Goal: Transaction & Acquisition: Purchase product/service

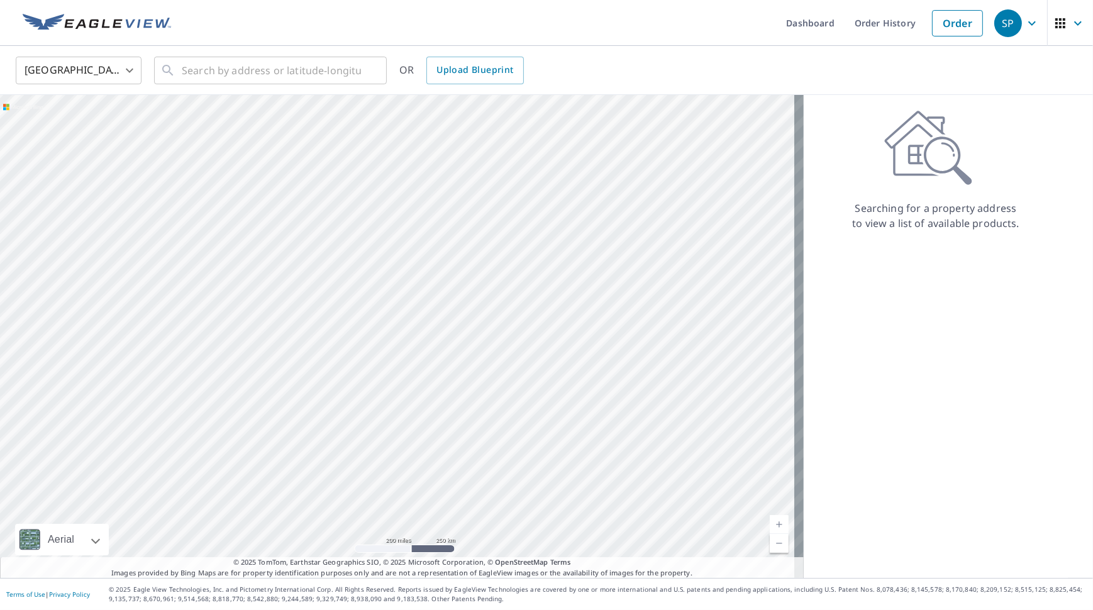
drag, startPoint x: 77, startPoint y: 167, endPoint x: 242, endPoint y: 267, distance: 192.4
click at [242, 267] on div at bounding box center [402, 336] width 804 height 483
click at [261, 67] on input "text" at bounding box center [271, 70] width 179 height 35
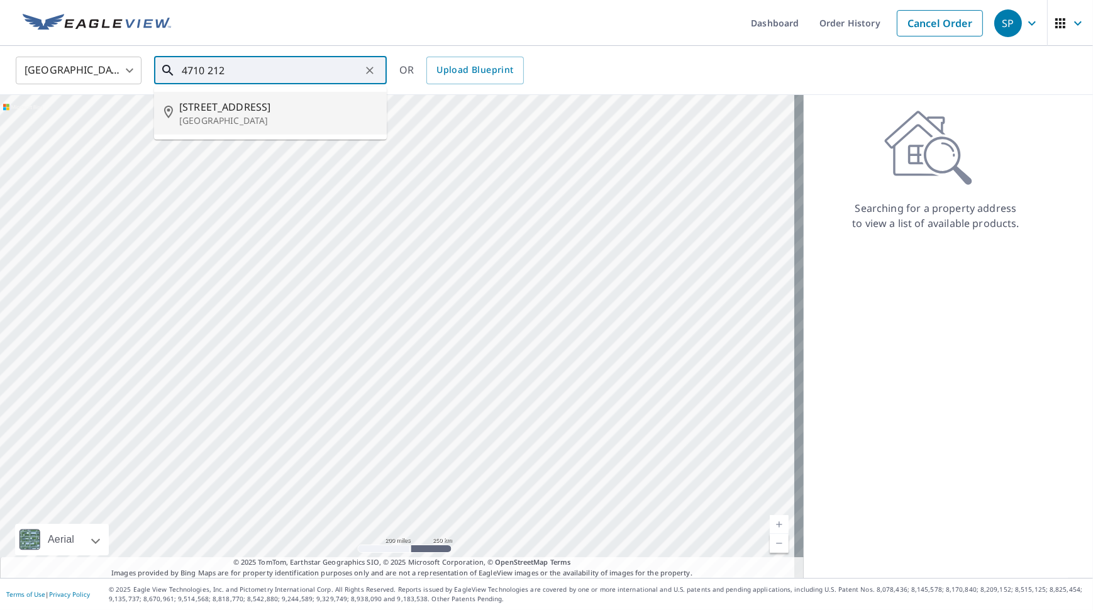
click at [242, 111] on span "[STREET_ADDRESS]" at bounding box center [277, 106] width 197 height 15
type input "[STREET_ADDRESS]"
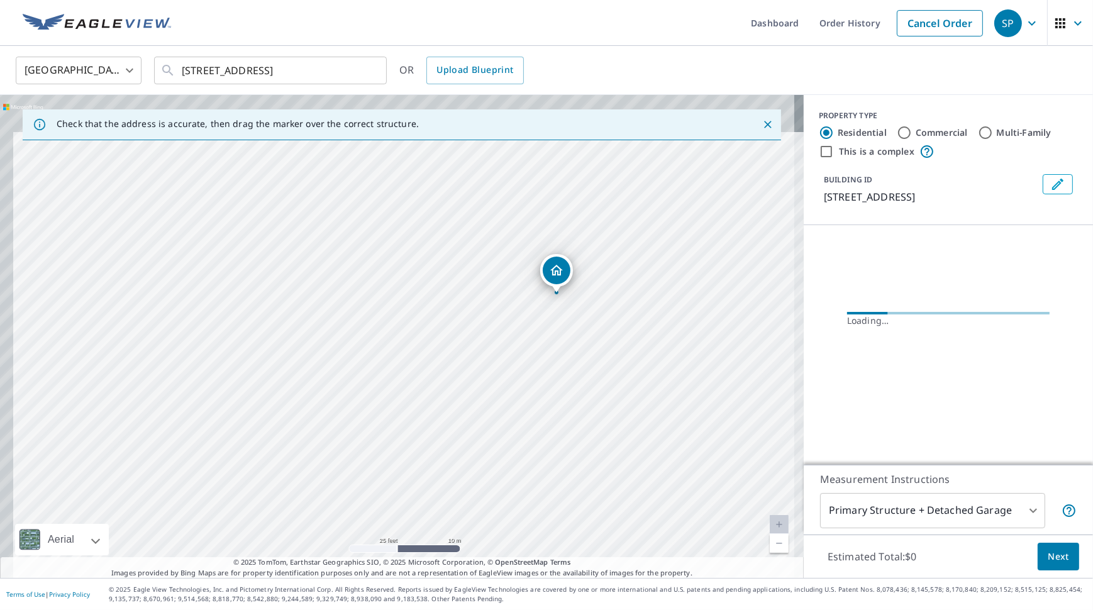
drag, startPoint x: 546, startPoint y: 252, endPoint x: 581, endPoint y: 359, distance: 112.6
click at [581, 359] on div "[STREET_ADDRESS]" at bounding box center [402, 336] width 804 height 483
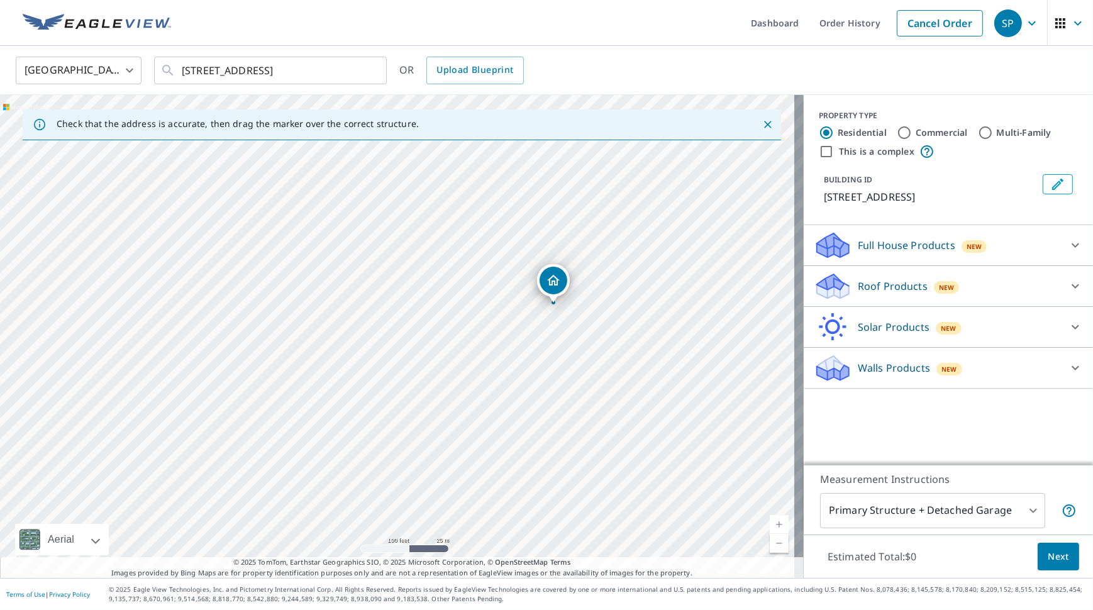
drag, startPoint x: 513, startPoint y: 380, endPoint x: 579, endPoint y: 313, distance: 94.3
click at [579, 313] on div "[STREET_ADDRESS]" at bounding box center [402, 336] width 804 height 483
click at [1068, 294] on icon at bounding box center [1075, 286] width 15 height 15
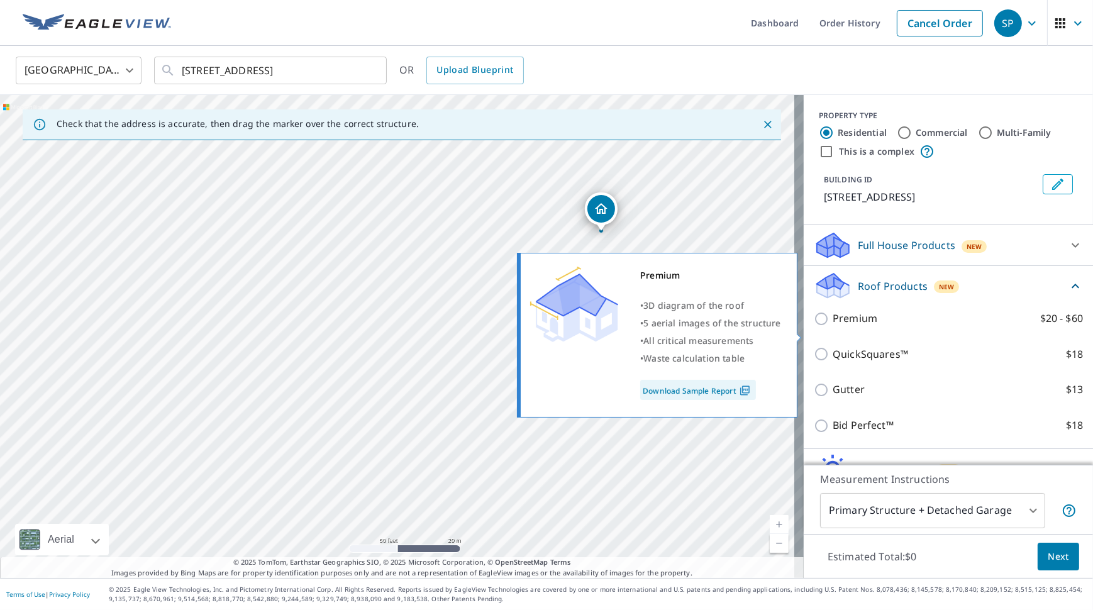
click at [912, 326] on label "Premium $20 - $60" at bounding box center [958, 319] width 250 height 16
click at [833, 326] on input "Premium $20 - $60" at bounding box center [823, 318] width 19 height 15
checkbox input "true"
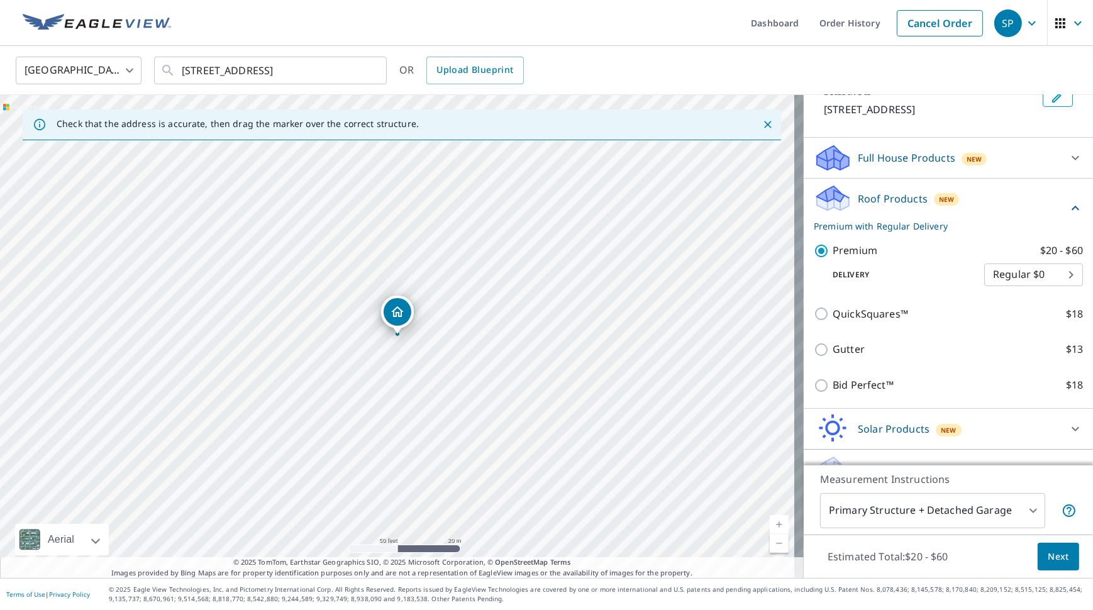
scroll to position [65, 0]
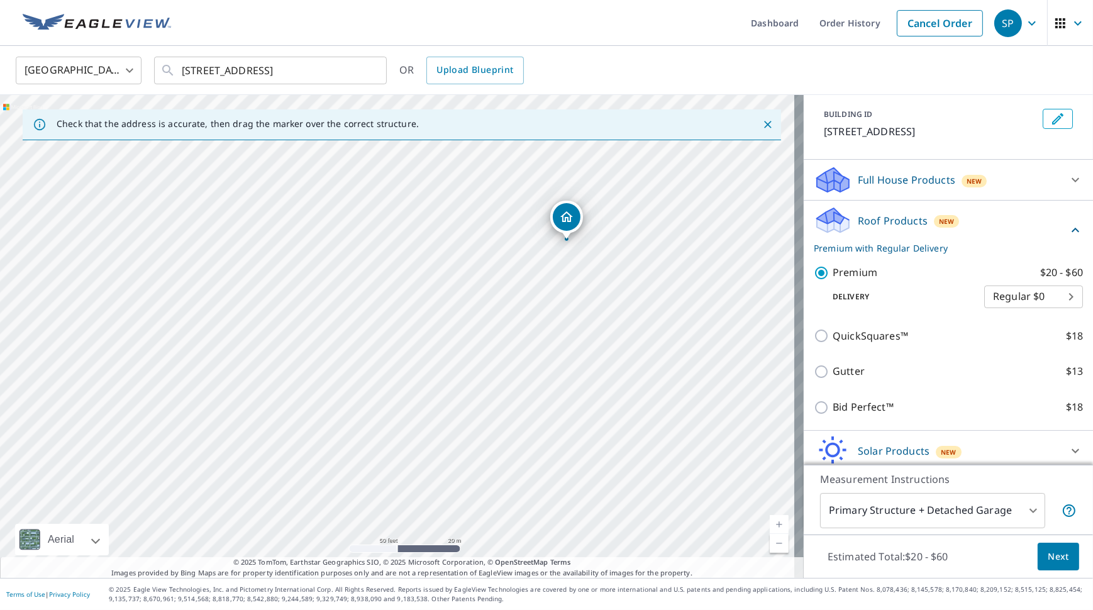
drag, startPoint x: 440, startPoint y: 343, endPoint x: 525, endPoint y: 273, distance: 110.3
click at [525, 273] on div "[STREET_ADDRESS]" at bounding box center [402, 336] width 804 height 483
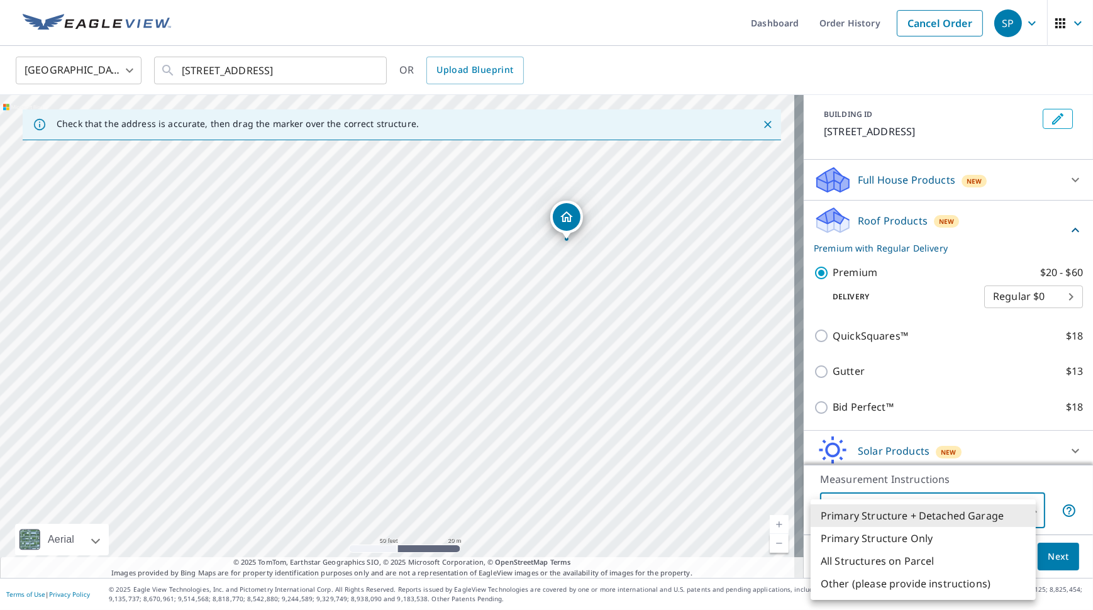
click at [989, 509] on body "SP SP Dashboard Order History Cancel Order SP [GEOGRAPHIC_DATA] [GEOGRAPHIC_DAT…" at bounding box center [546, 305] width 1093 height 610
click at [934, 559] on li "All Structures on Parcel" at bounding box center [923, 561] width 225 height 23
type input "3"
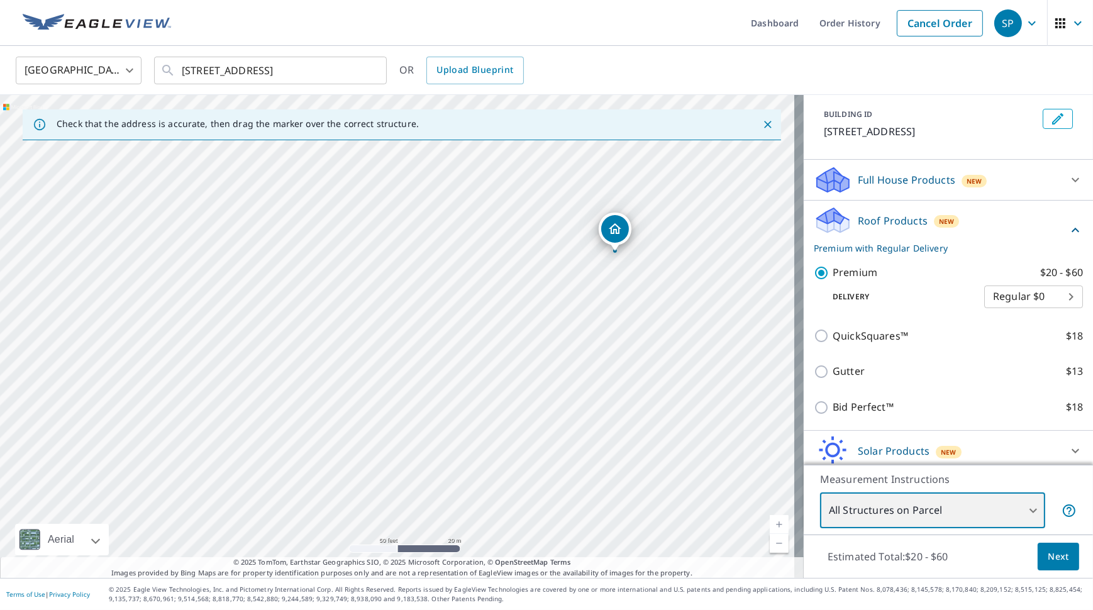
drag, startPoint x: 514, startPoint y: 356, endPoint x: 574, endPoint y: 306, distance: 78.1
click at [574, 306] on div "[STREET_ADDRESS]" at bounding box center [402, 336] width 804 height 483
drag, startPoint x: 637, startPoint y: 321, endPoint x: 668, endPoint y: 320, distance: 30.8
click at [668, 320] on div "[STREET_ADDRESS]" at bounding box center [402, 336] width 804 height 483
drag, startPoint x: 494, startPoint y: 307, endPoint x: 547, endPoint y: 301, distance: 53.2
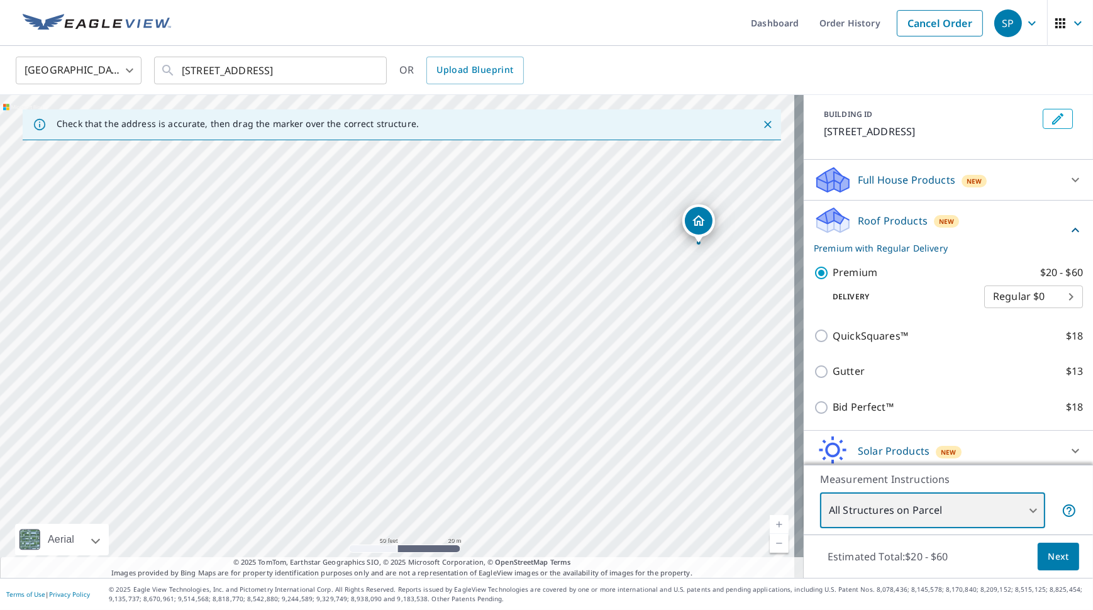
click at [547, 301] on div "[STREET_ADDRESS]" at bounding box center [402, 336] width 804 height 483
drag, startPoint x: 706, startPoint y: 247, endPoint x: 643, endPoint y: 290, distance: 75.5
click at [643, 290] on div "[STREET_ADDRESS]" at bounding box center [402, 336] width 804 height 483
drag, startPoint x: 528, startPoint y: 326, endPoint x: 612, endPoint y: 219, distance: 136.6
click at [612, 219] on div "[STREET_ADDRESS]" at bounding box center [402, 336] width 804 height 483
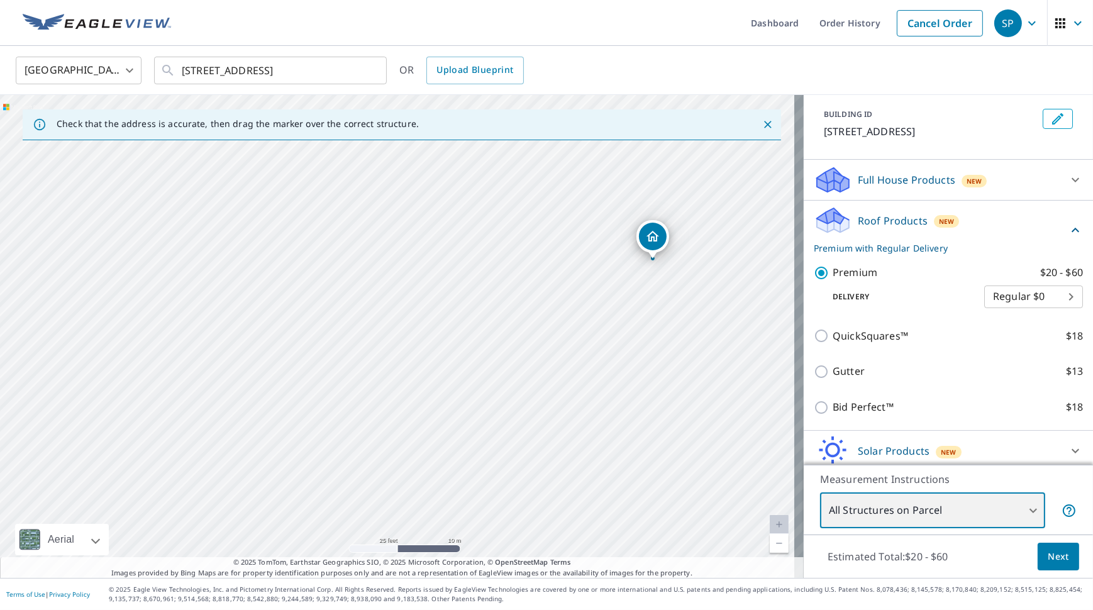
drag, startPoint x: 586, startPoint y: 260, endPoint x: 466, endPoint y: 402, distance: 186.1
click at [466, 402] on div "[STREET_ADDRESS]" at bounding box center [402, 336] width 804 height 483
drag, startPoint x: 592, startPoint y: 312, endPoint x: 487, endPoint y: 352, distance: 112.2
click at [487, 352] on div "[STREET_ADDRESS]" at bounding box center [402, 336] width 804 height 483
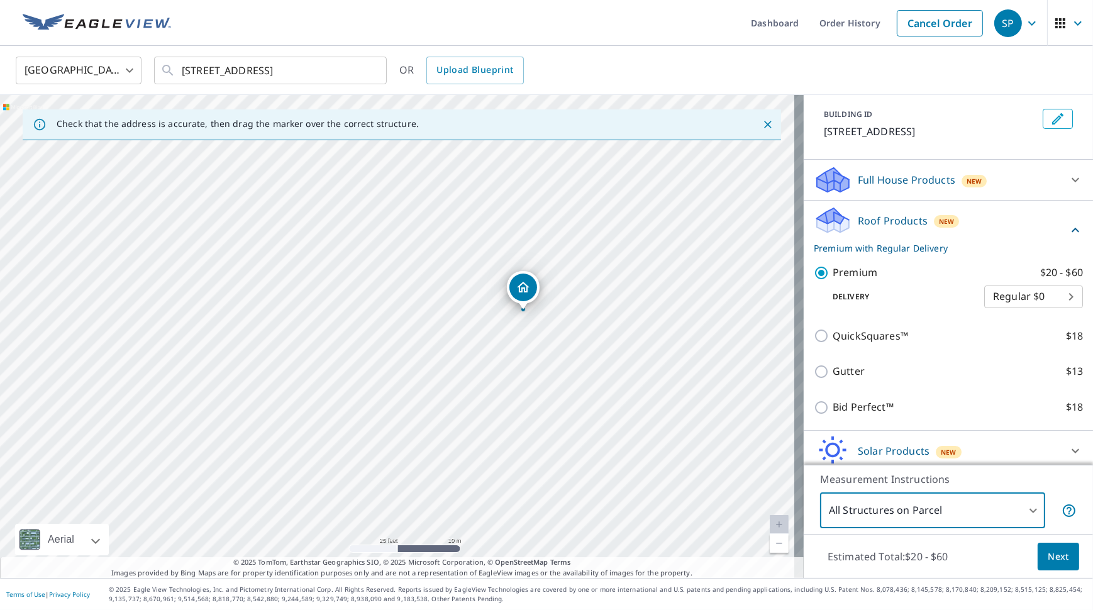
click at [1068, 238] on icon at bounding box center [1075, 230] width 15 height 15
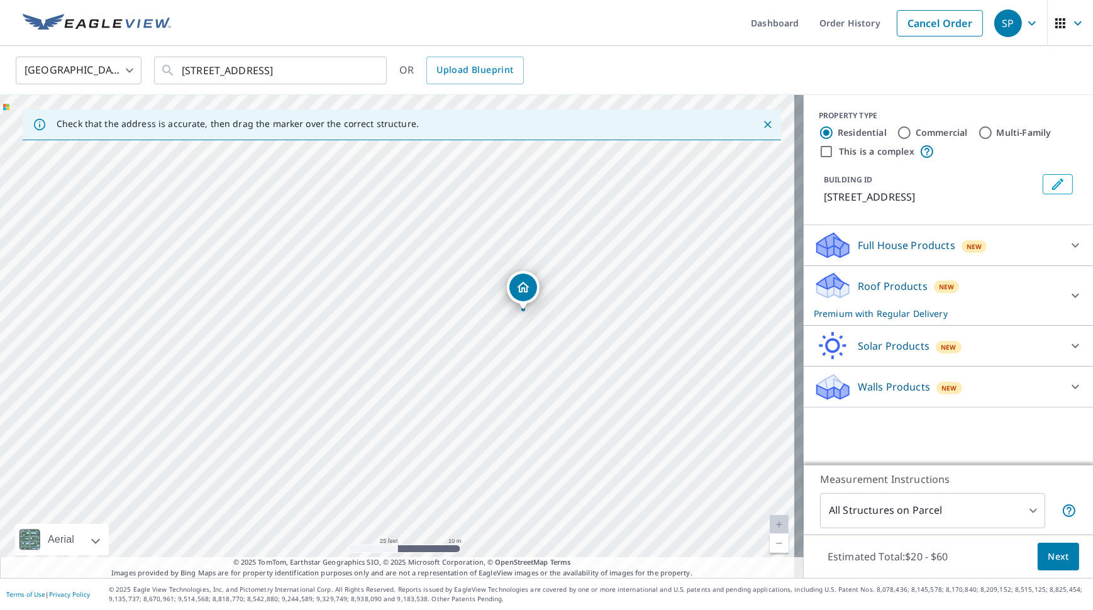
scroll to position [0, 0]
click at [900, 96] on div "PROPERTY TYPE Residential Commercial Multi-Family This is a complex BUILDING ID…" at bounding box center [948, 160] width 289 height 130
click at [1068, 303] on icon at bounding box center [1075, 295] width 15 height 15
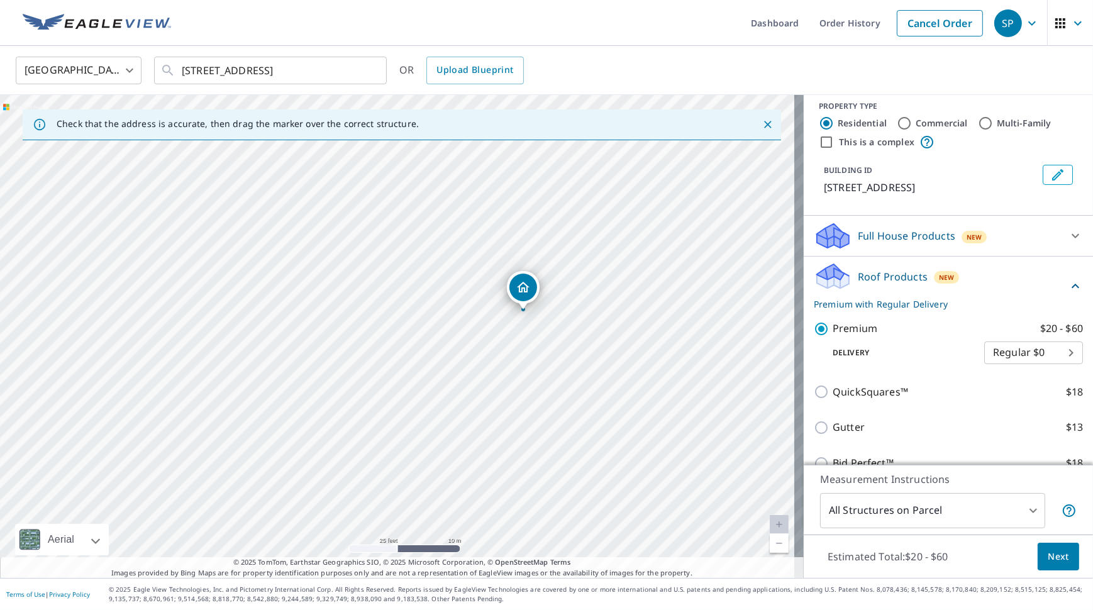
scroll to position [3, 0]
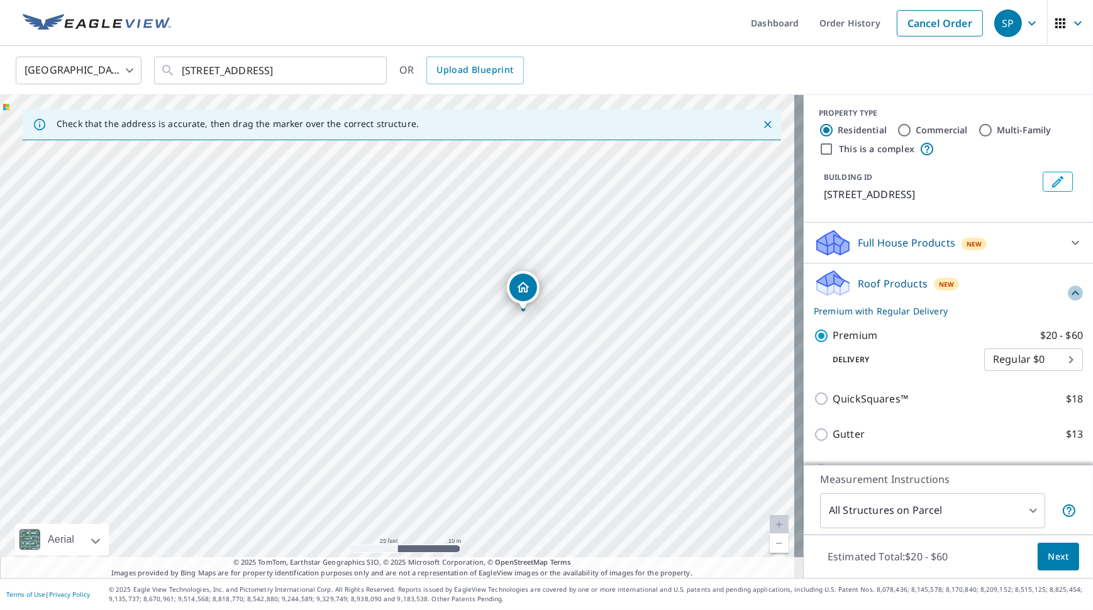
click at [1068, 301] on icon at bounding box center [1075, 292] width 15 height 15
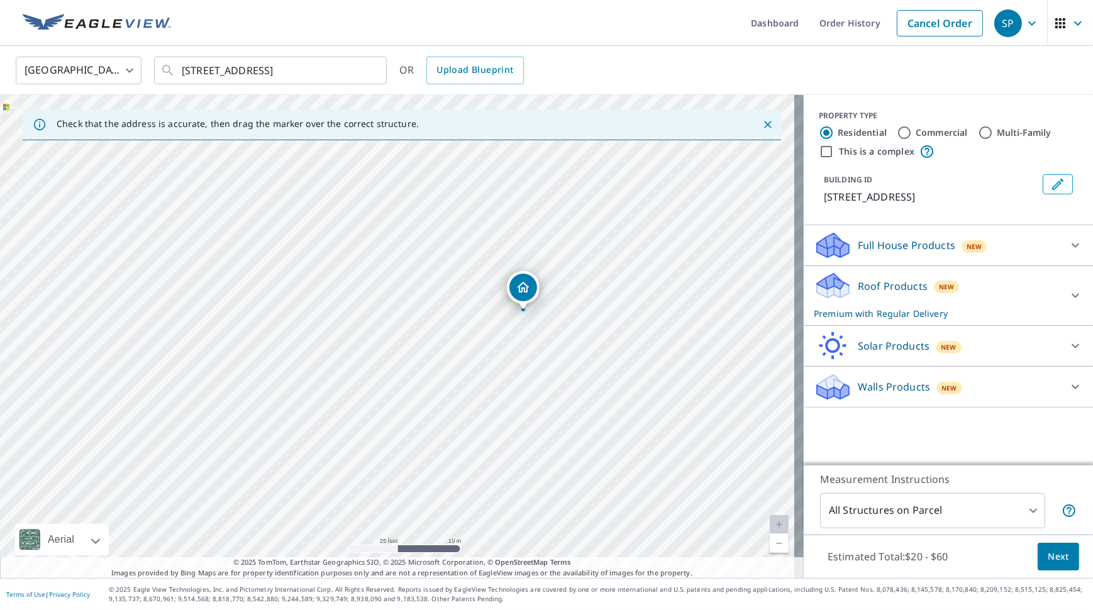
scroll to position [0, 0]
click at [1060, 260] on div at bounding box center [1075, 245] width 30 height 30
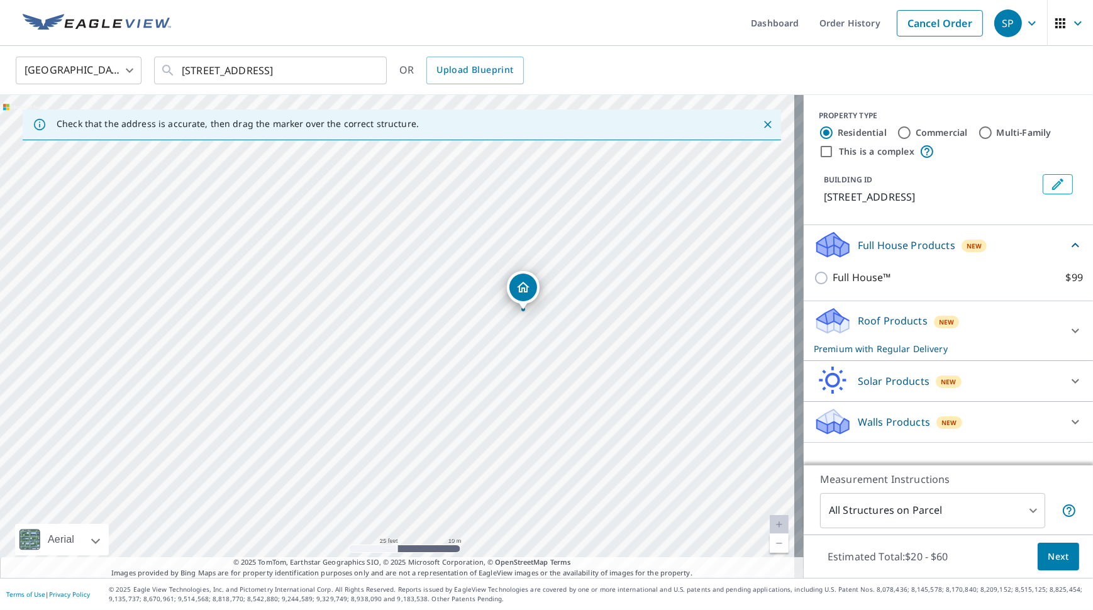
click at [1055, 260] on div "Full House Products New" at bounding box center [941, 245] width 254 height 30
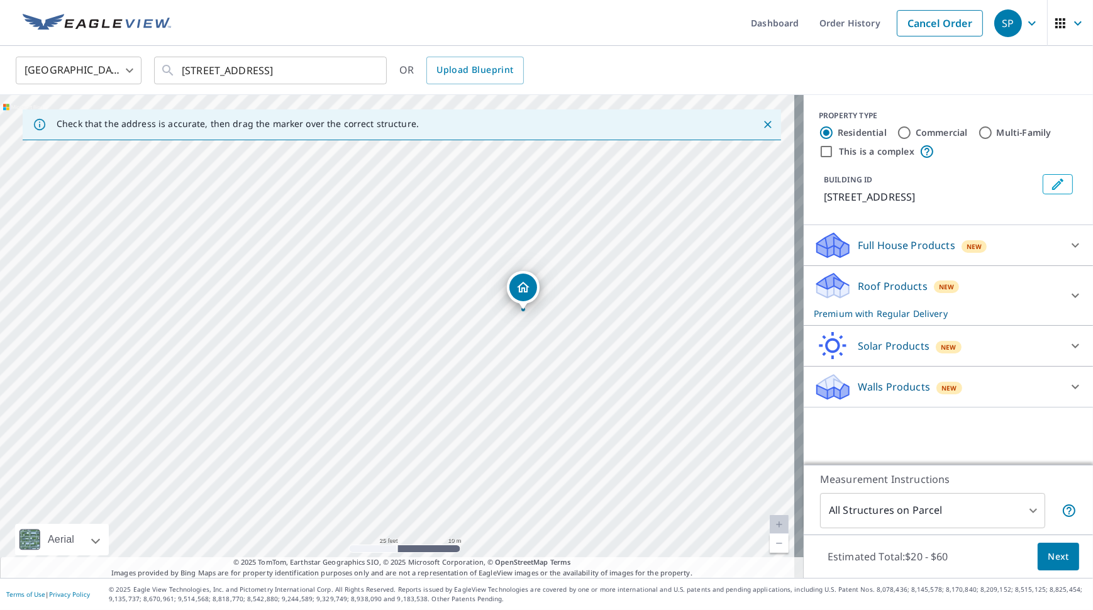
click at [1034, 441] on div "PROPERTY TYPE Residential Commercial Multi-Family This is a complex BUILDING ID…" at bounding box center [948, 280] width 289 height 370
click at [983, 511] on body "SP SP Dashboard Order History Cancel Order SP [GEOGRAPHIC_DATA] [GEOGRAPHIC_DAT…" at bounding box center [546, 305] width 1093 height 610
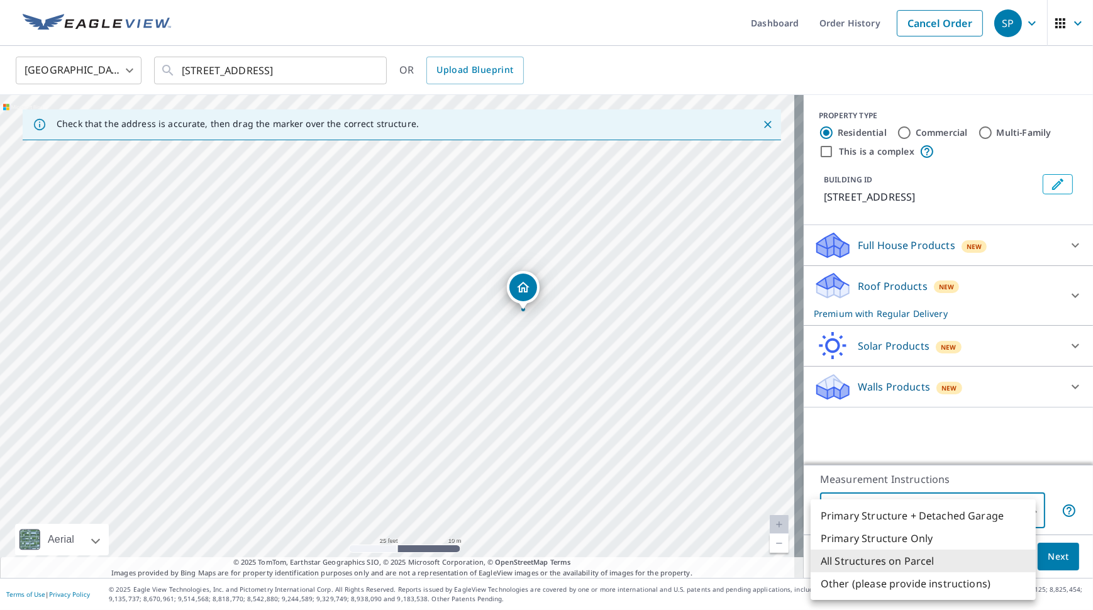
click at [978, 455] on div at bounding box center [546, 305] width 1093 height 610
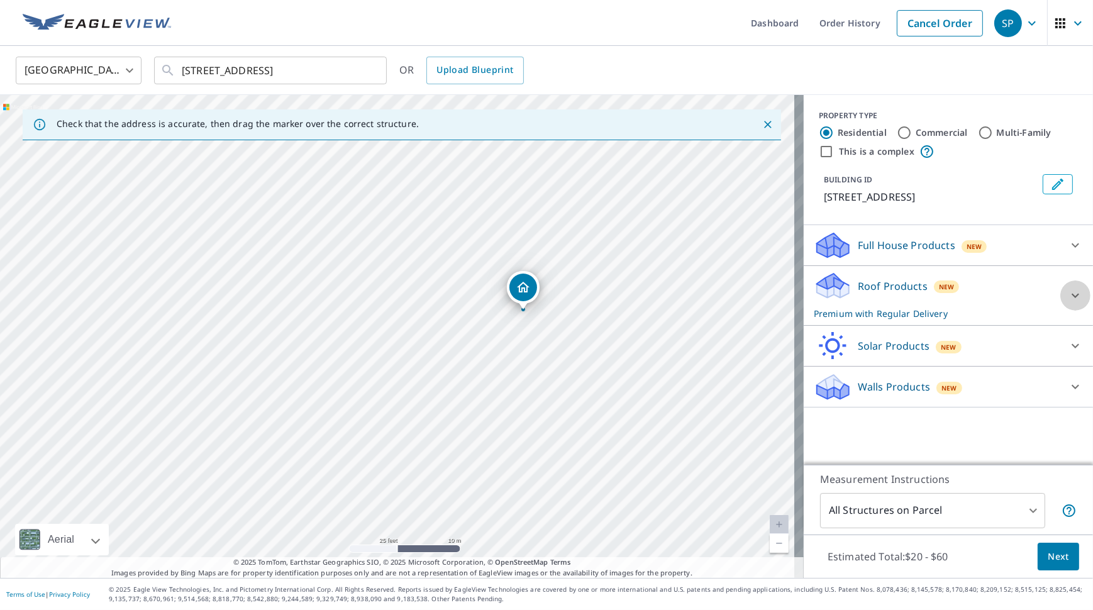
click at [1060, 302] on div at bounding box center [1075, 295] width 30 height 30
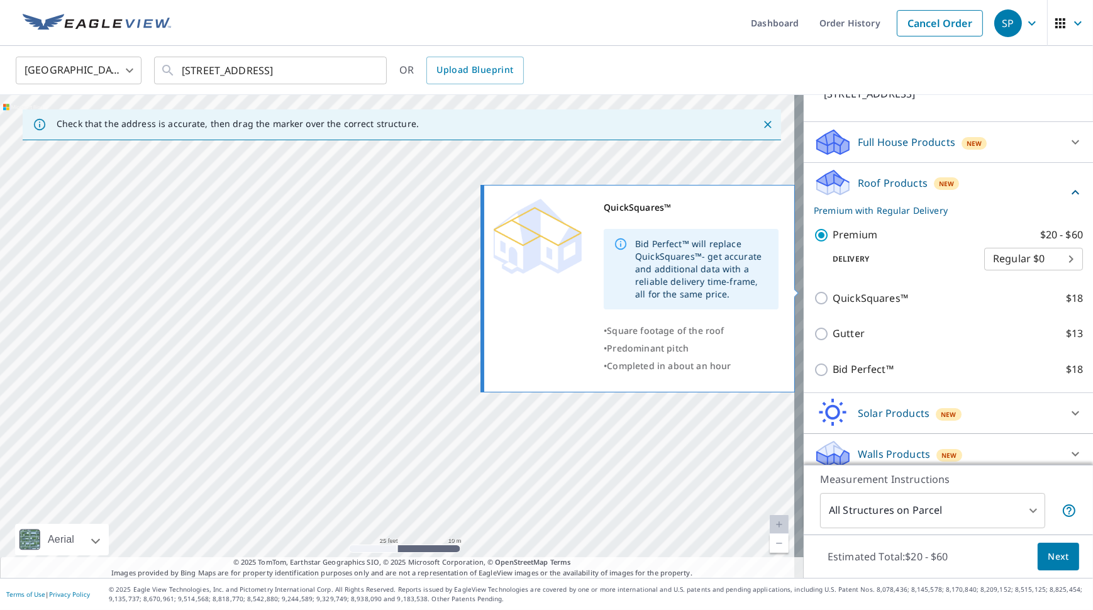
scroll to position [128, 0]
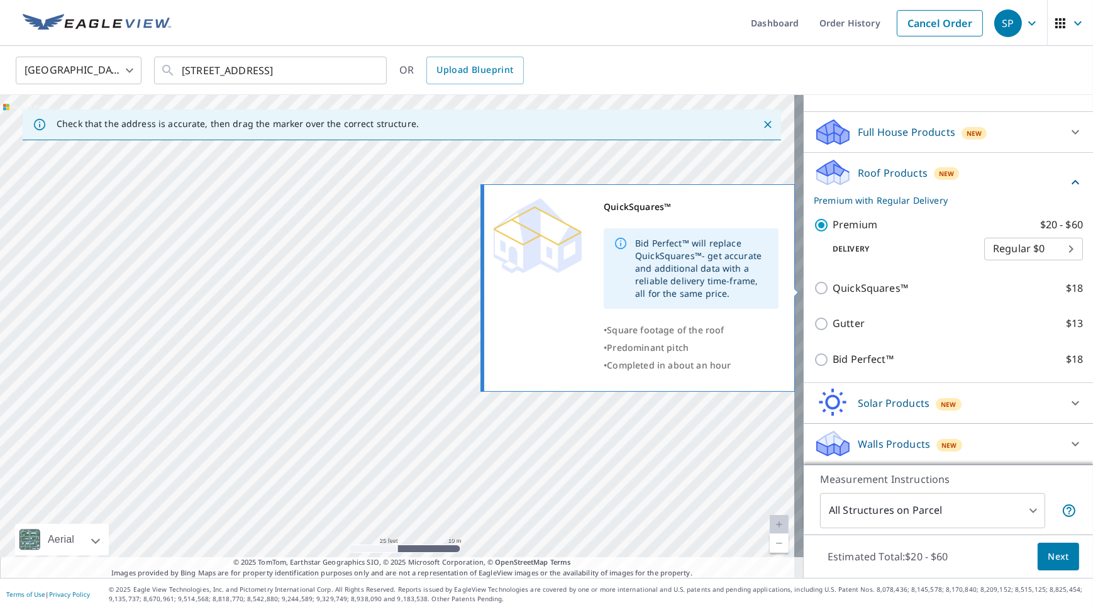
click at [856, 293] on p "QuickSquares™" at bounding box center [870, 288] width 75 height 16
click at [833, 293] on input "QuickSquares™ $18" at bounding box center [823, 287] width 19 height 15
checkbox input "true"
type input "1"
checkbox input "false"
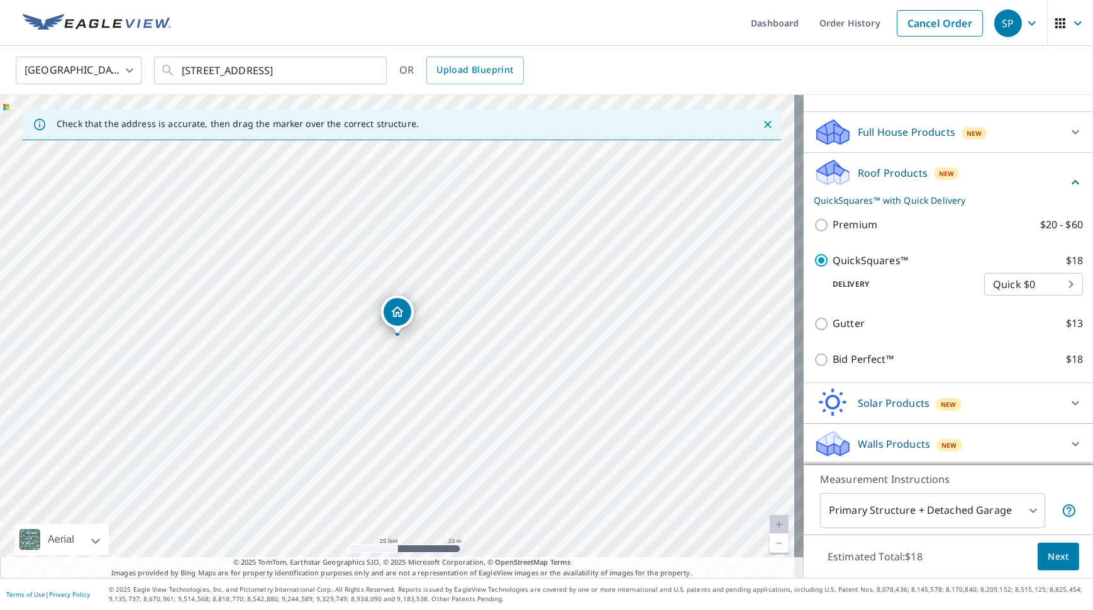
click at [963, 515] on body "SP SP Dashboard Order History Cancel Order SP [GEOGRAPHIC_DATA] [GEOGRAPHIC_DAT…" at bounding box center [546, 305] width 1093 height 610
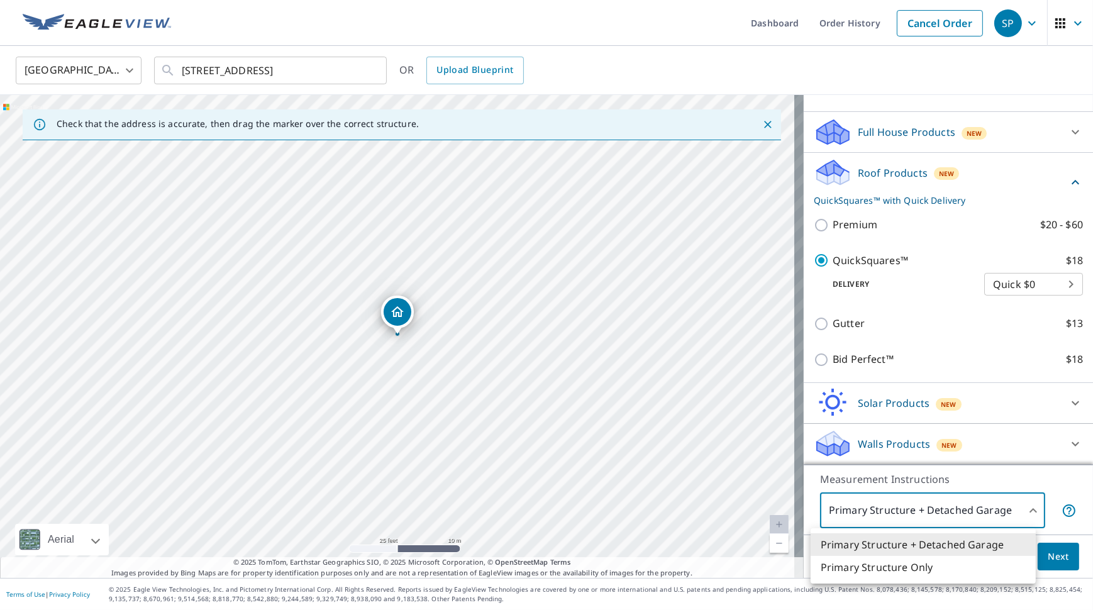
click at [978, 550] on li "Primary Structure + Detached Garage" at bounding box center [923, 544] width 225 height 23
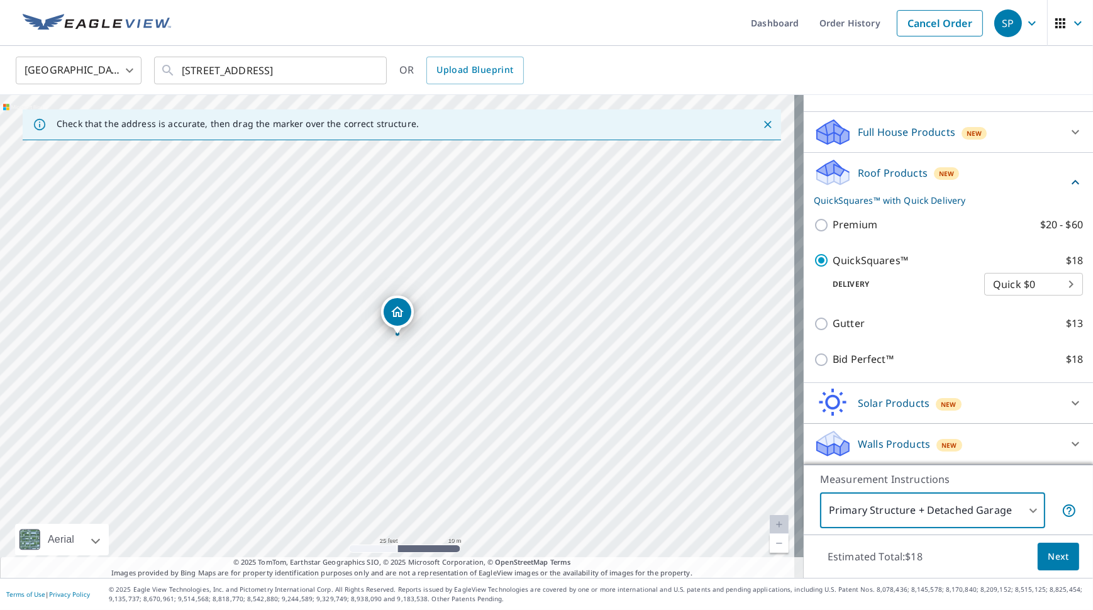
click at [1049, 560] on span "Next" at bounding box center [1058, 557] width 21 height 16
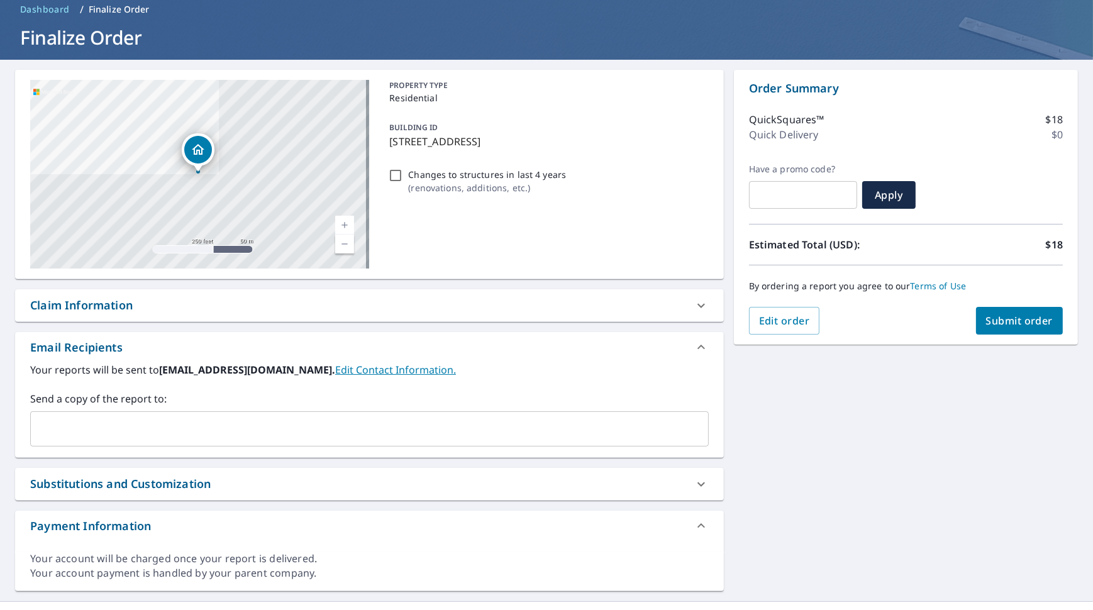
scroll to position [79, 0]
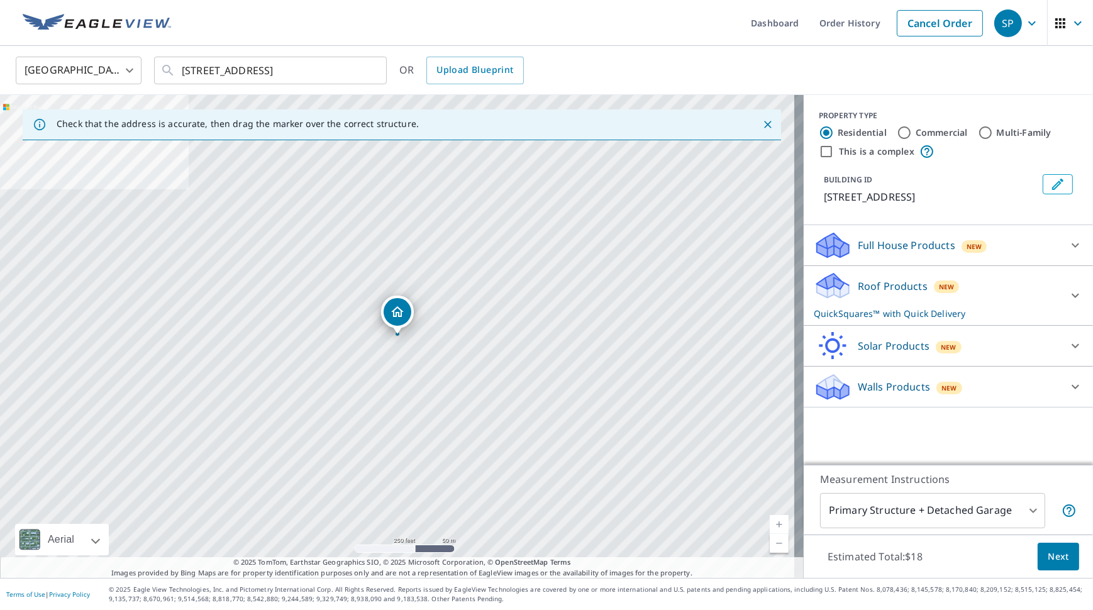
click at [1024, 295] on div "Roof Products New QuickSquares™ with Quick Delivery" at bounding box center [937, 295] width 247 height 49
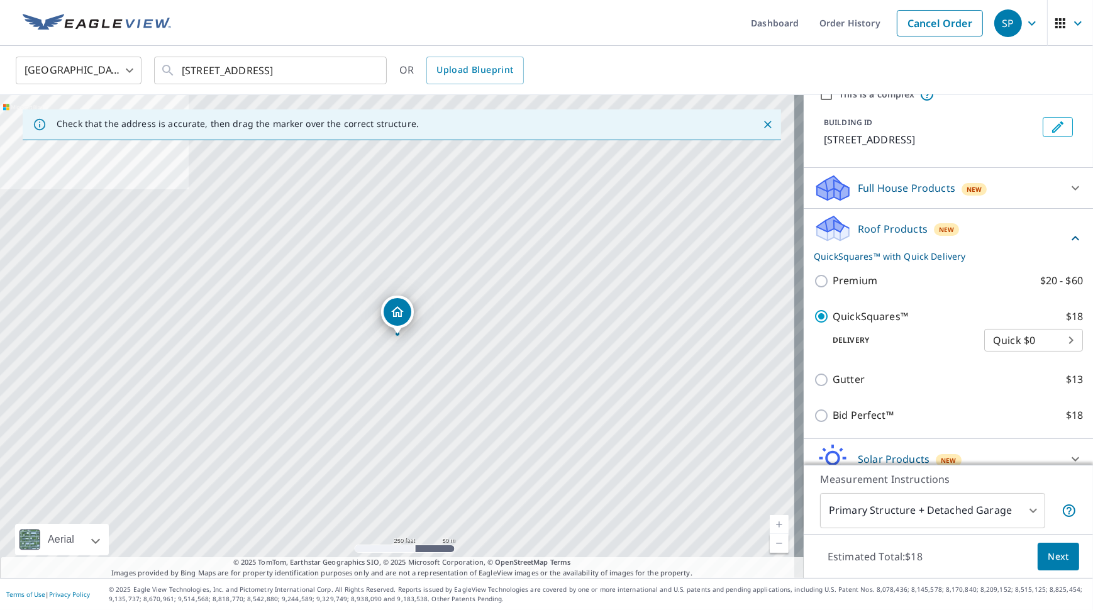
scroll to position [128, 0]
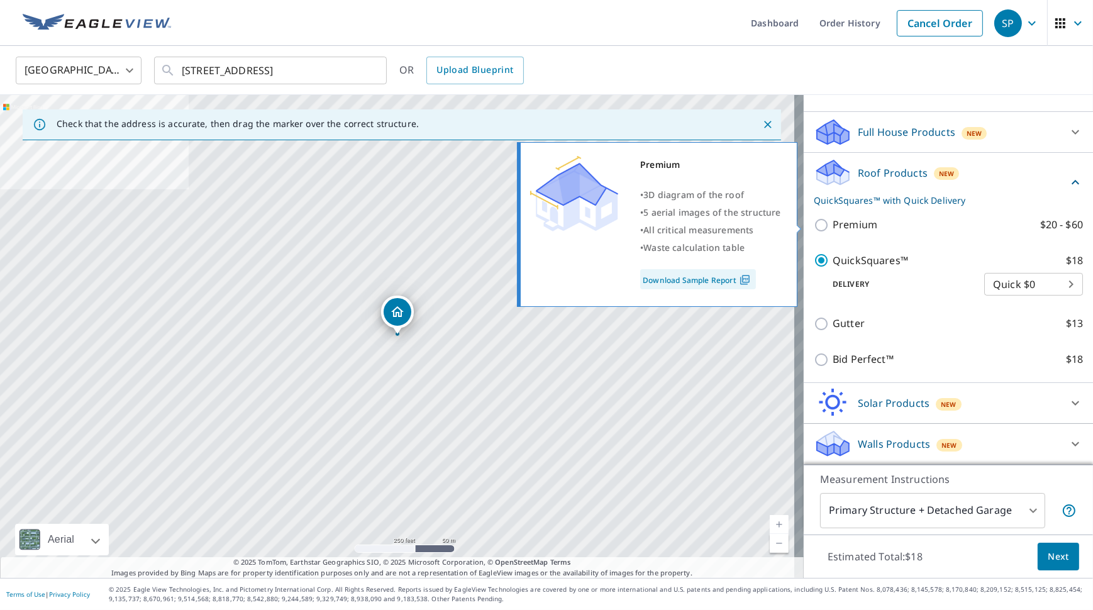
click at [845, 230] on p "Premium" at bounding box center [855, 225] width 45 height 16
click at [833, 230] on input "Premium $20 - $60" at bounding box center [823, 225] width 19 height 15
checkbox input "true"
checkbox input "false"
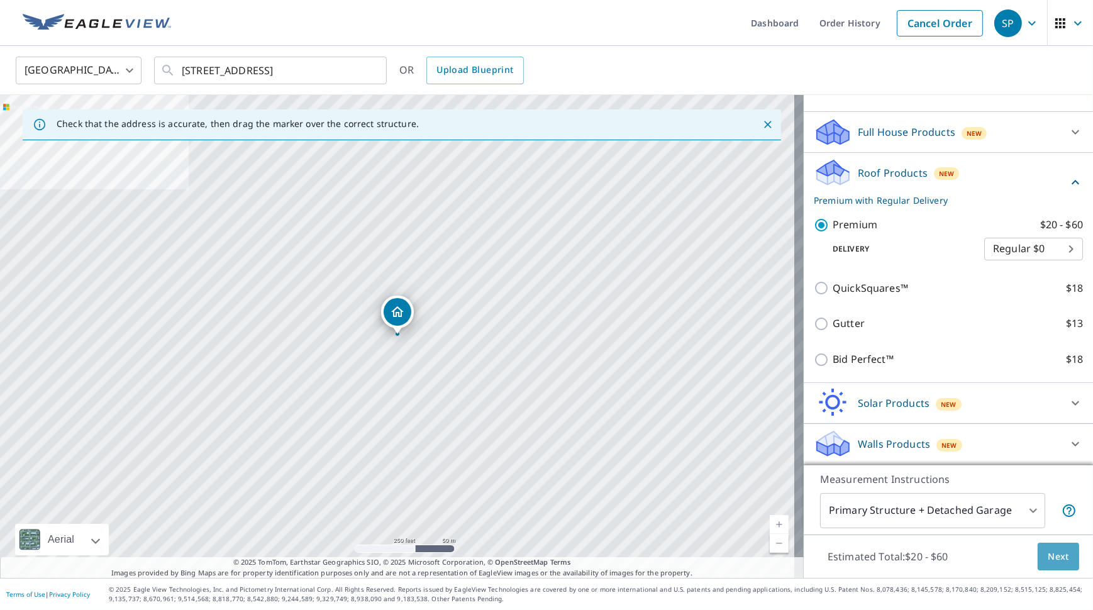
click at [1051, 560] on span "Next" at bounding box center [1058, 557] width 21 height 16
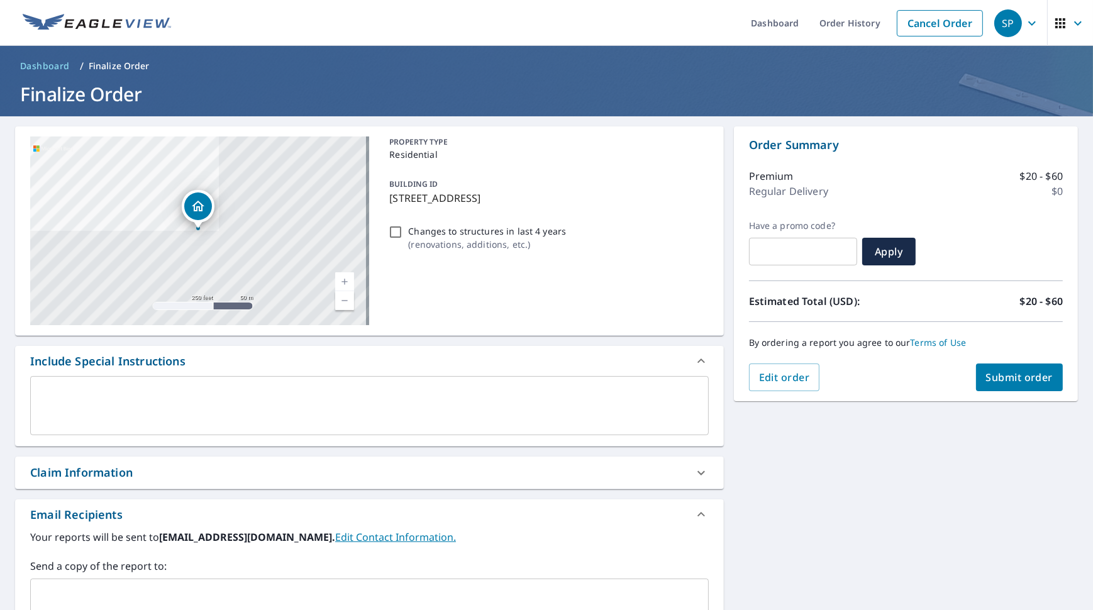
checkbox input "true"
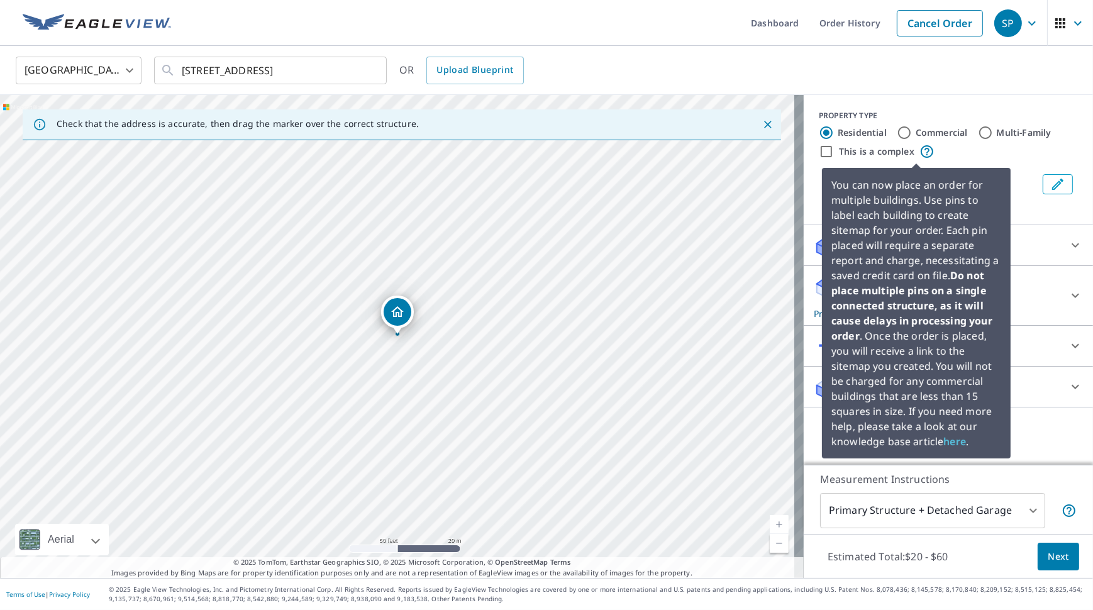
click at [919, 153] on icon at bounding box center [926, 151] width 15 height 15
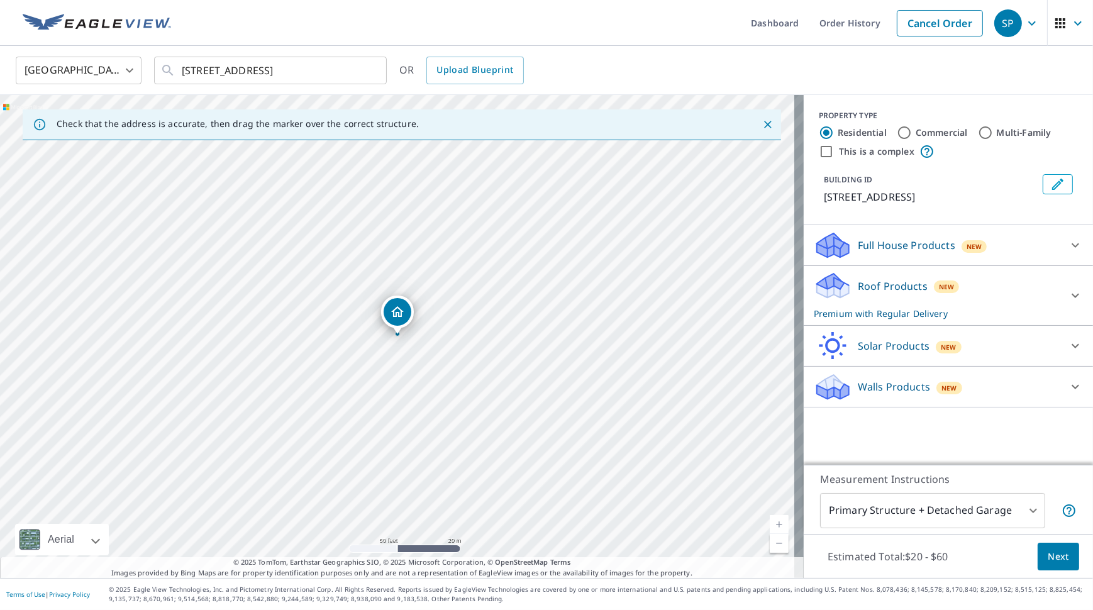
click at [819, 151] on input "This is a complex" at bounding box center [826, 151] width 15 height 15
checkbox input "true"
radio input "false"
radio input "true"
type input "4"
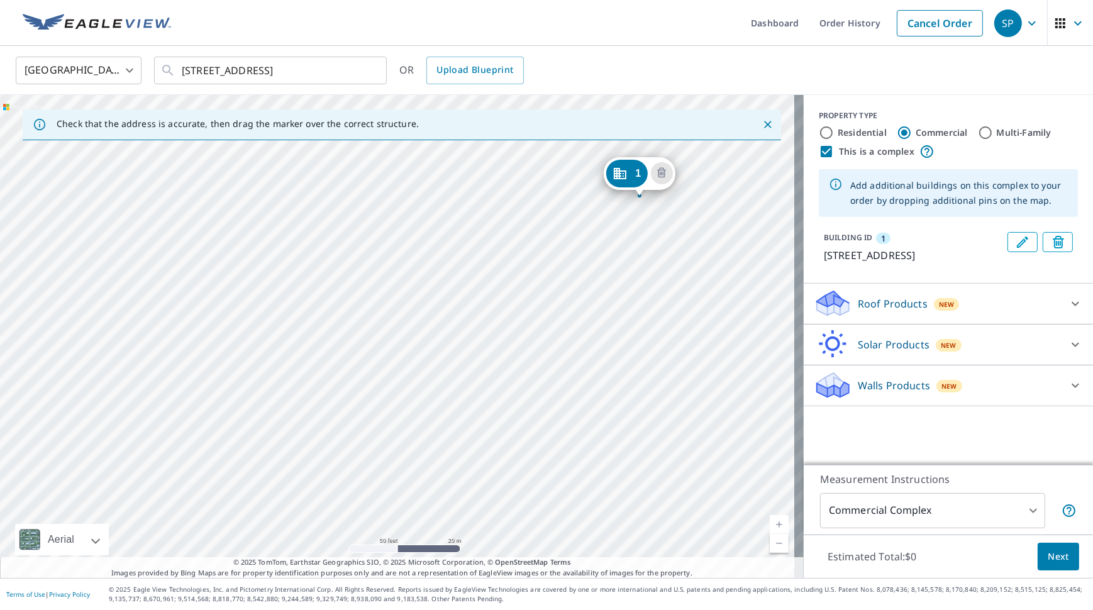
drag, startPoint x: 487, startPoint y: 350, endPoint x: 689, endPoint y: 238, distance: 230.3
click at [689, 238] on div "1 [STREET_ADDRESS]" at bounding box center [402, 336] width 804 height 483
click at [571, 335] on div "1 [STREET_ADDRESS]" at bounding box center [402, 336] width 804 height 483
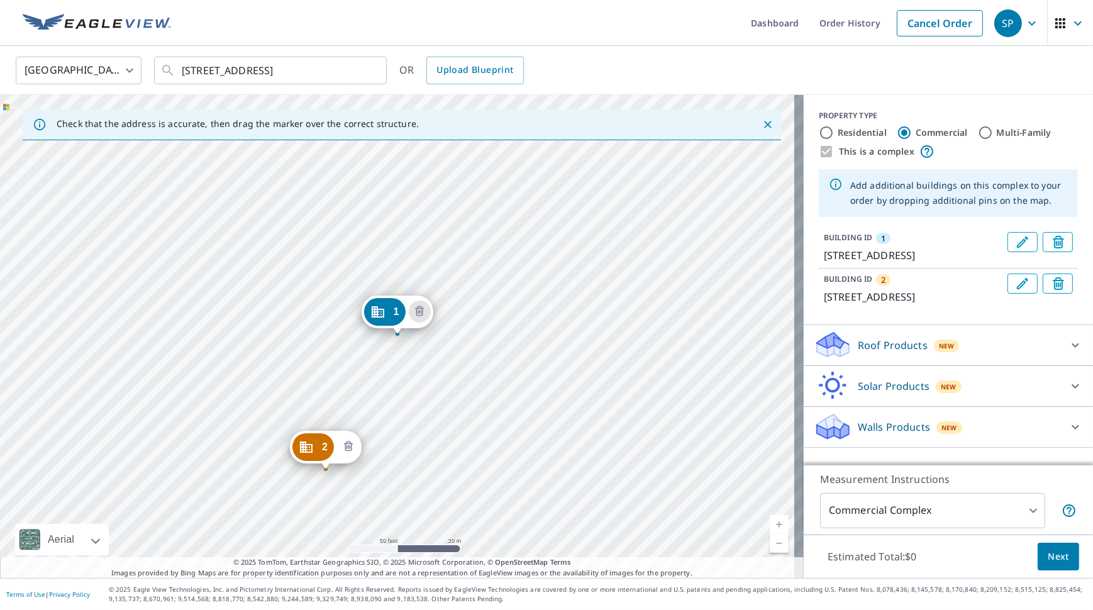
click at [346, 444] on icon "Delete building 2" at bounding box center [348, 447] width 15 height 15
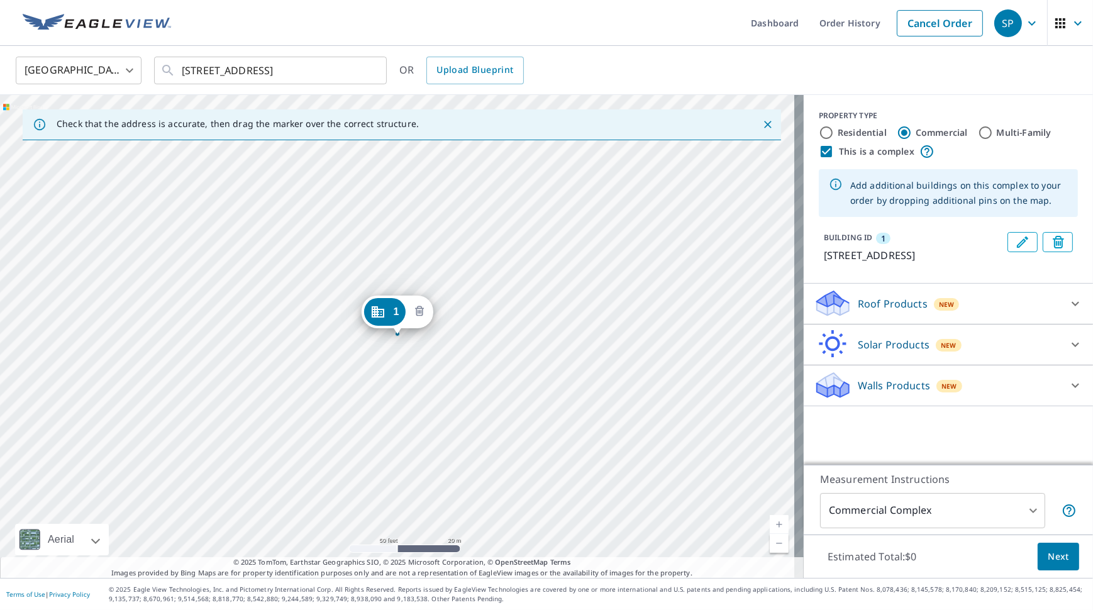
click at [424, 308] on icon "Delete building 1" at bounding box center [419, 311] width 15 height 15
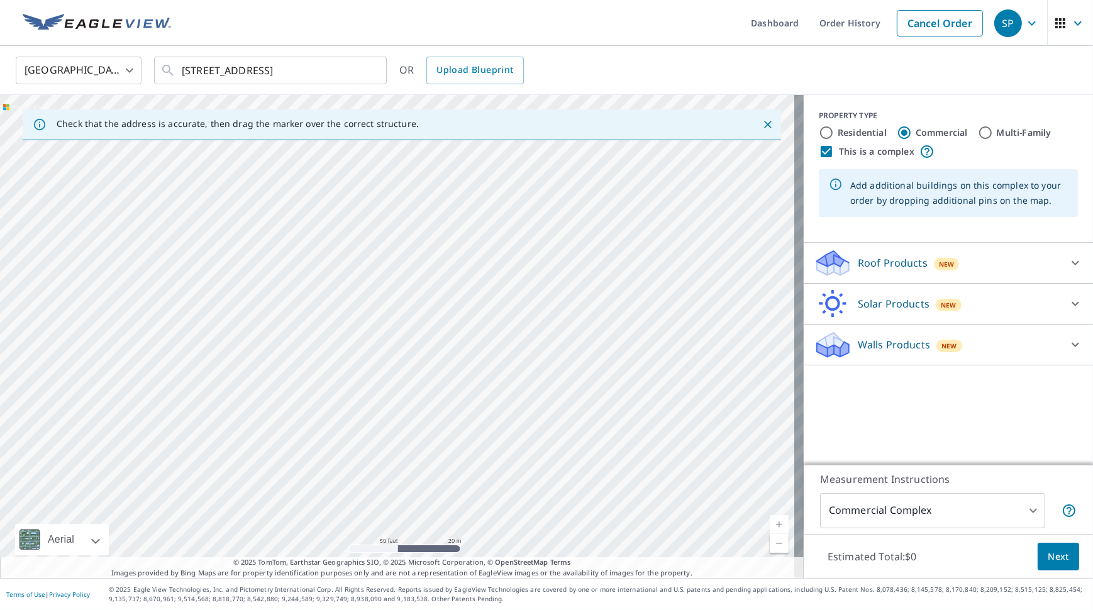
drag, startPoint x: 490, startPoint y: 329, endPoint x: 598, endPoint y: 306, distance: 110.0
click at [598, 306] on div at bounding box center [402, 336] width 804 height 483
click at [557, 280] on div at bounding box center [402, 336] width 804 height 483
type input "[STREET_ADDRESS]"
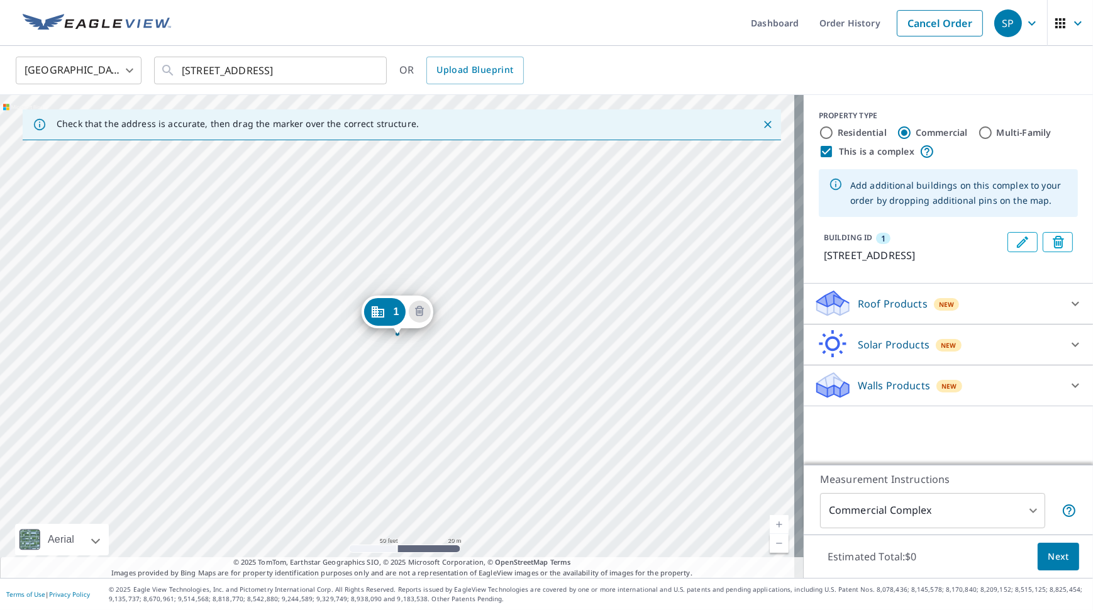
click at [873, 152] on label "This is a complex" at bounding box center [876, 151] width 75 height 13
click at [834, 152] on input "This is a complex" at bounding box center [826, 151] width 15 height 15
checkbox input "false"
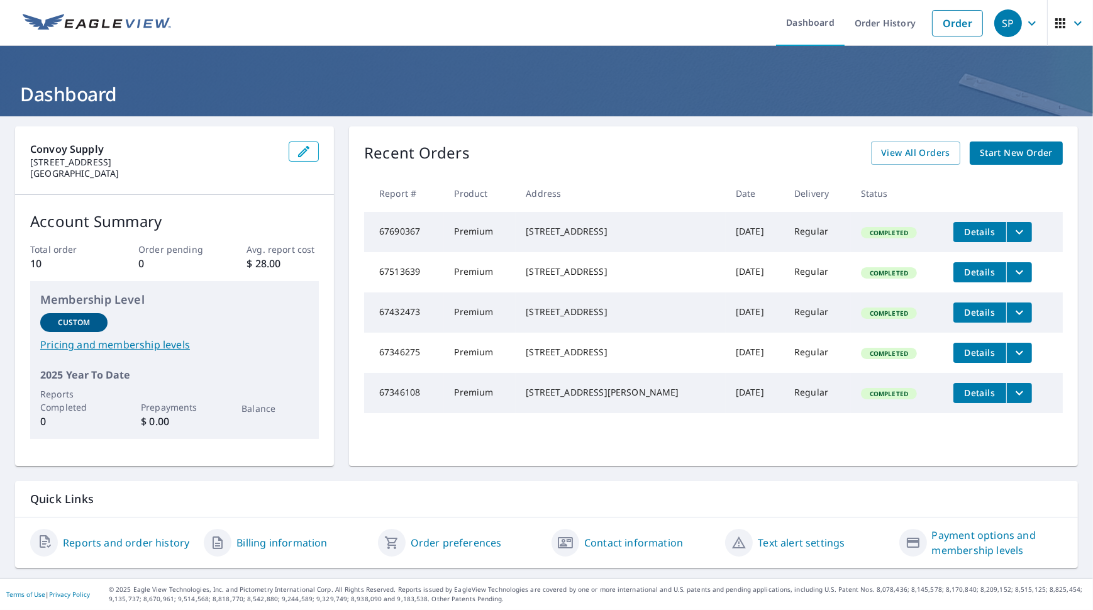
click at [1005, 155] on span "Start New Order" at bounding box center [1016, 153] width 73 height 16
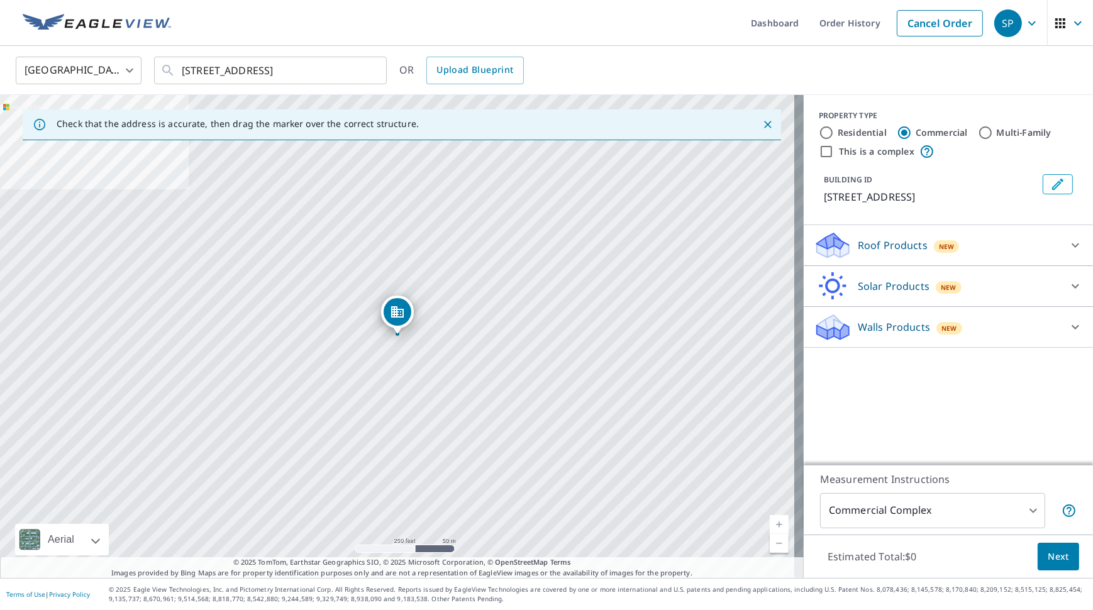
click at [1027, 259] on div "Roof Products New" at bounding box center [937, 246] width 247 height 30
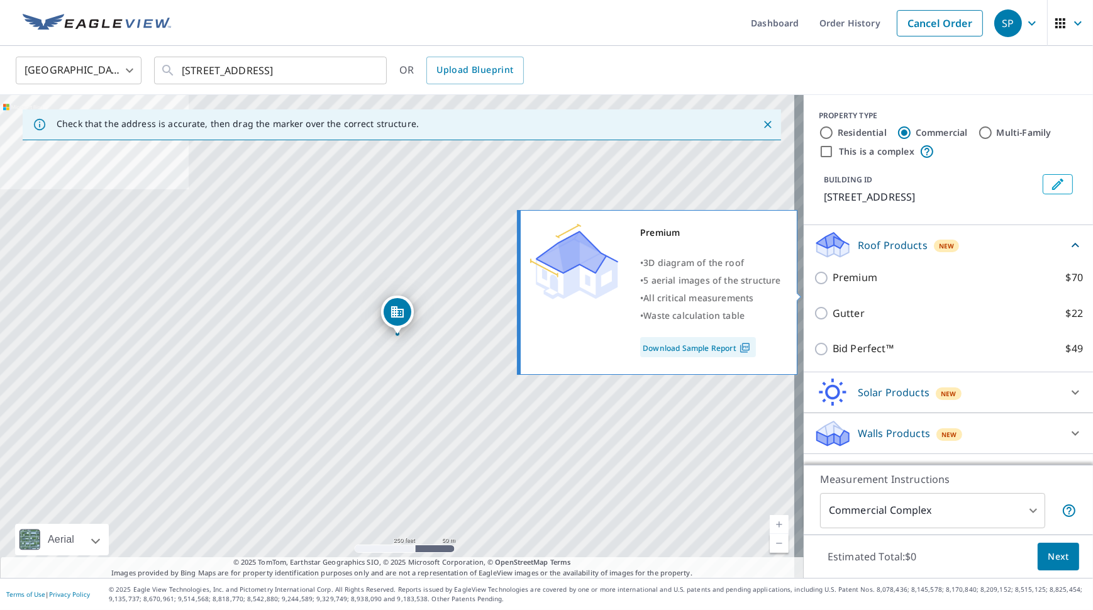
click at [833, 285] on p "Premium" at bounding box center [855, 278] width 45 height 16
click at [833, 285] on input "Premium $70" at bounding box center [823, 277] width 19 height 15
checkbox input "true"
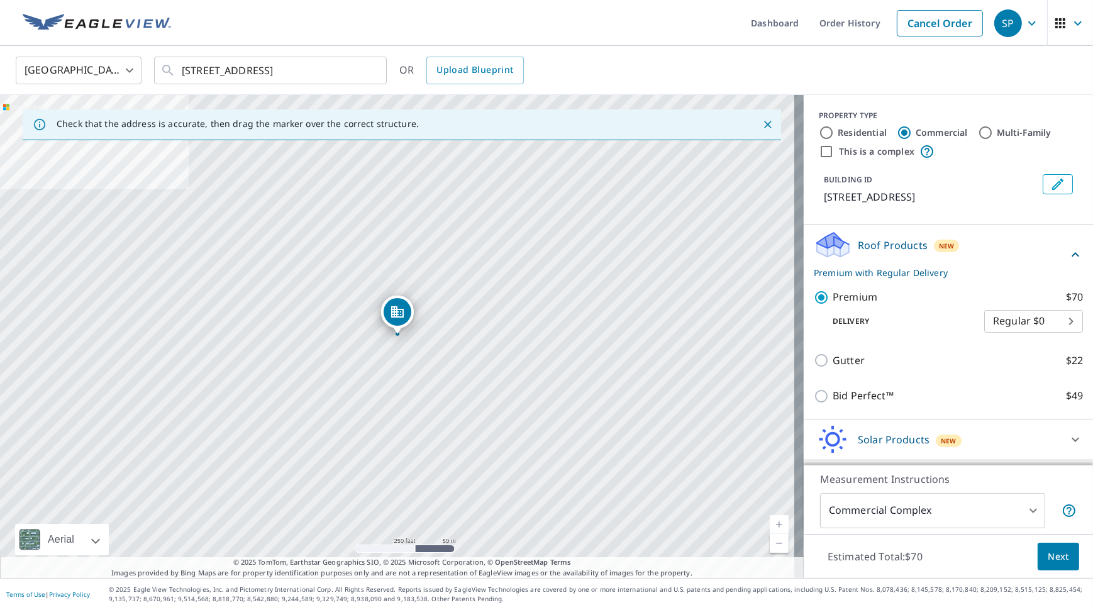
click at [857, 131] on label "Residential" at bounding box center [862, 132] width 49 height 13
click at [834, 131] on input "Residential" at bounding box center [826, 132] width 15 height 15
radio input "true"
type input "1"
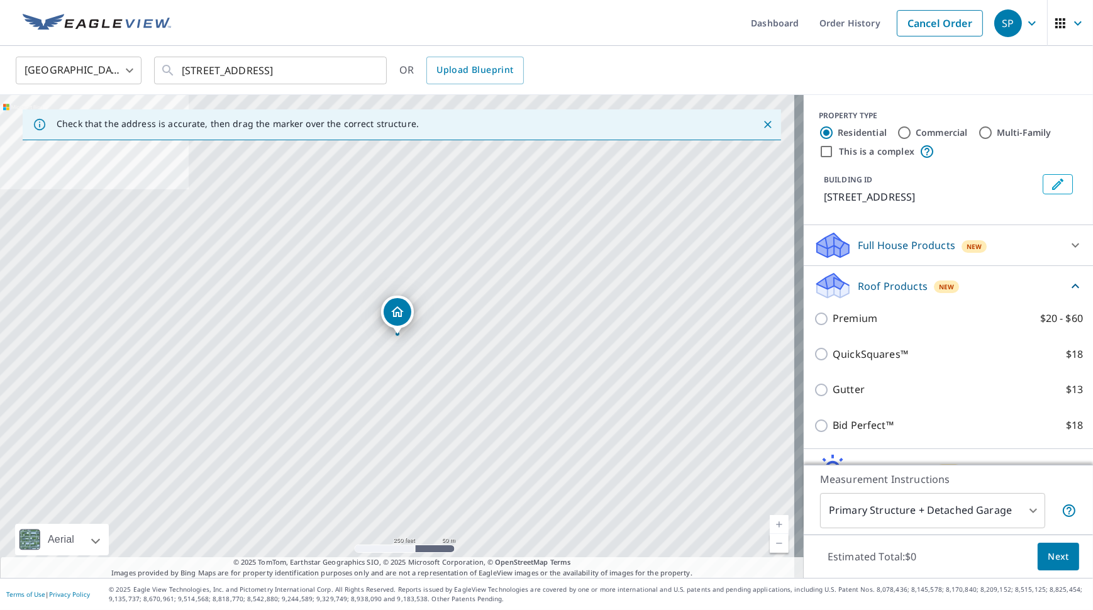
click at [916, 128] on label "Commercial" at bounding box center [942, 132] width 52 height 13
click at [910, 128] on input "Commercial" at bounding box center [904, 132] width 15 height 15
radio input "true"
type input "4"
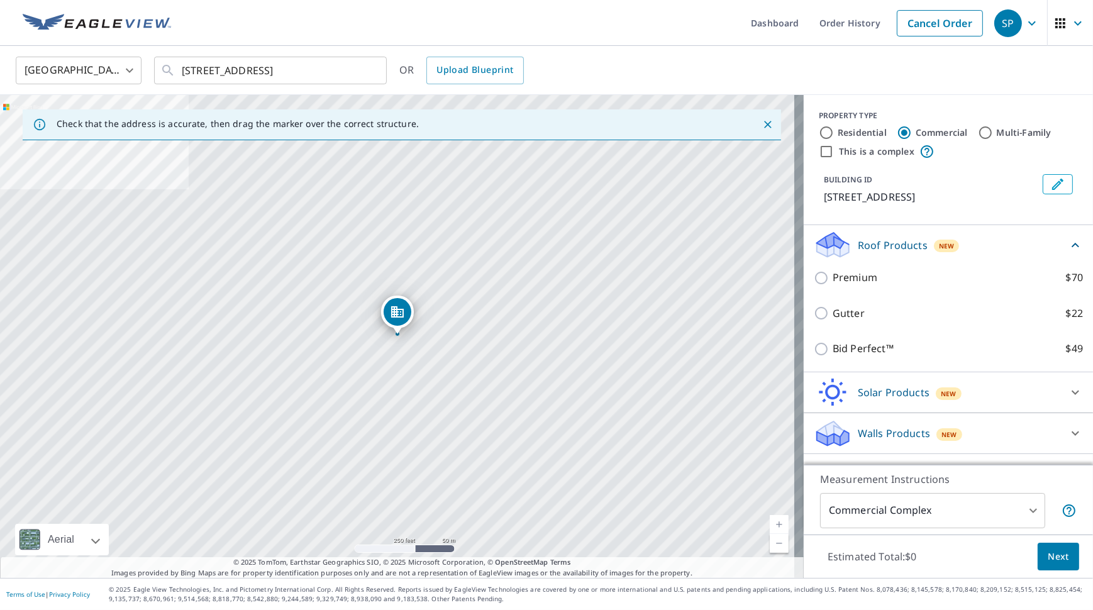
click at [848, 135] on label "Residential" at bounding box center [862, 132] width 49 height 13
click at [834, 135] on input "Residential" at bounding box center [826, 132] width 15 height 15
radio input "true"
type input "1"
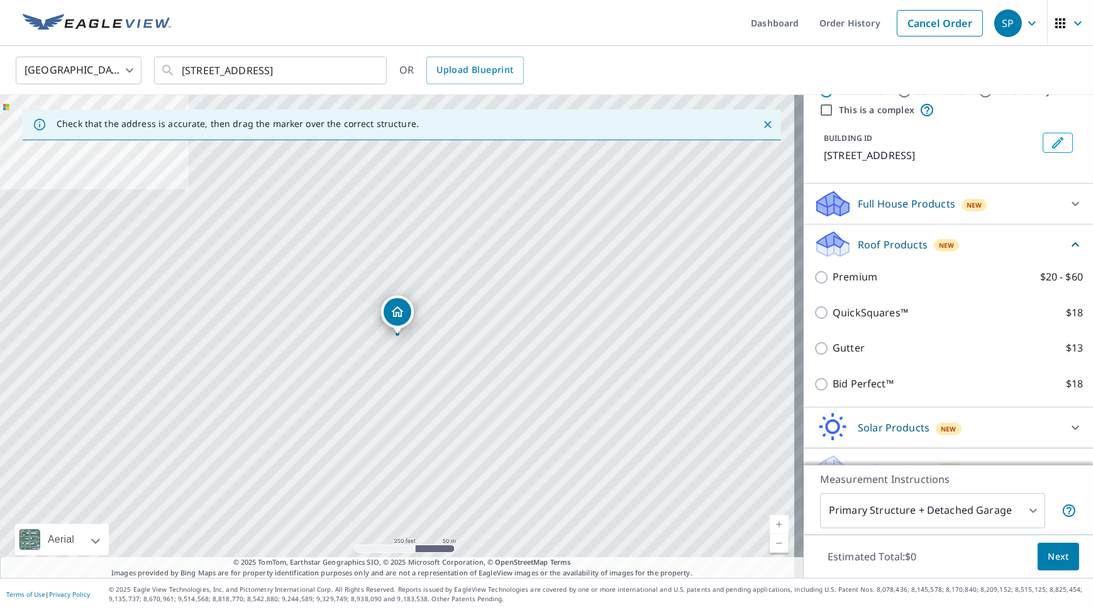
scroll to position [81, 0]
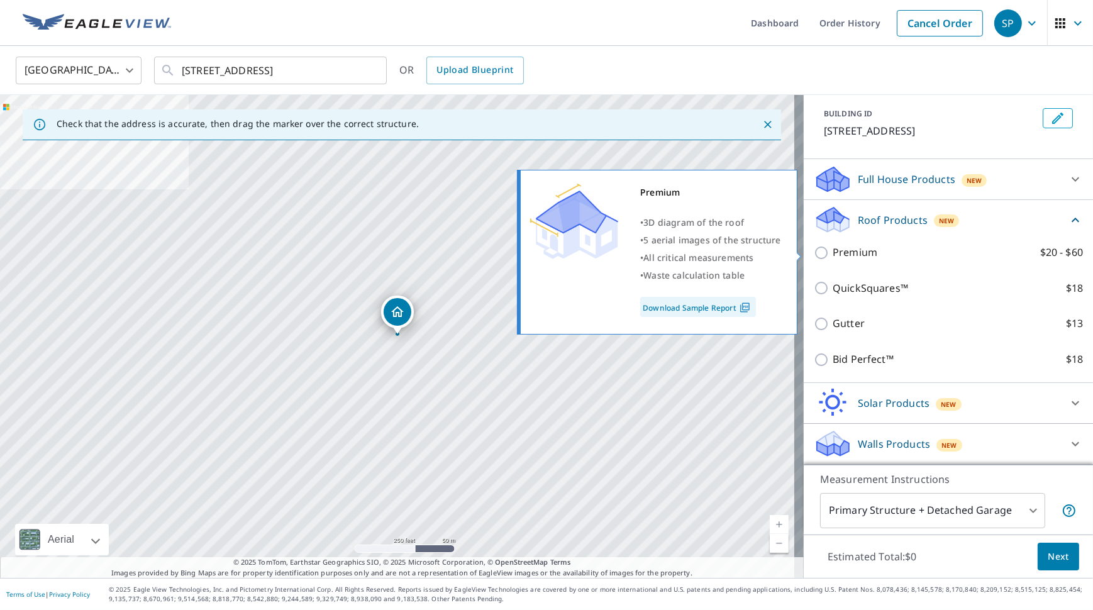
click at [848, 246] on p "Premium" at bounding box center [855, 253] width 45 height 16
click at [833, 246] on input "Premium $20 - $60" at bounding box center [823, 252] width 19 height 15
checkbox input "true"
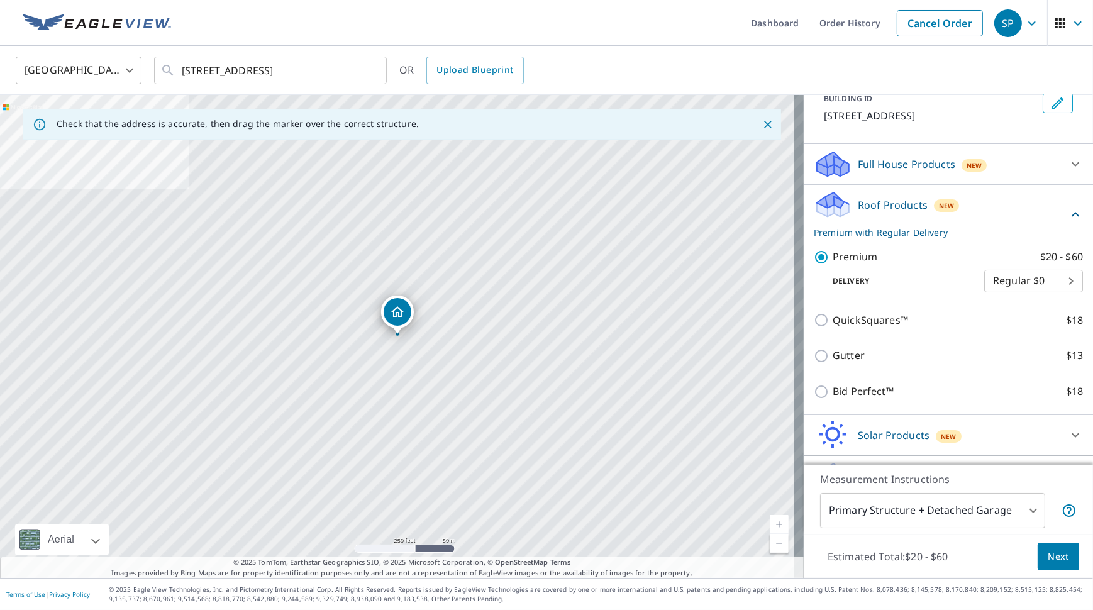
scroll to position [128, 0]
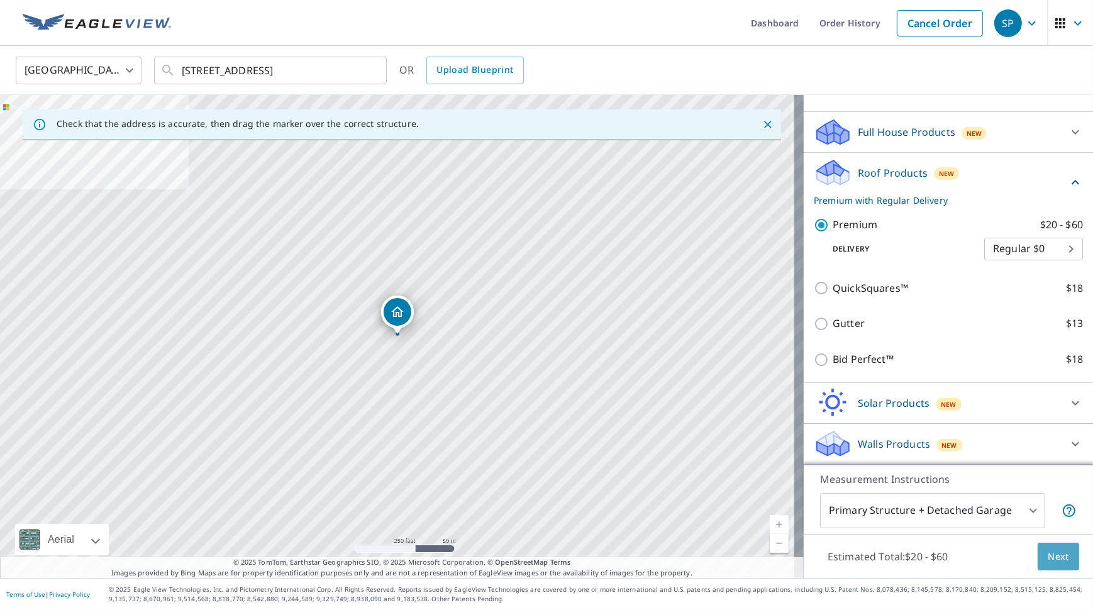
click at [1052, 560] on span "Next" at bounding box center [1058, 557] width 21 height 16
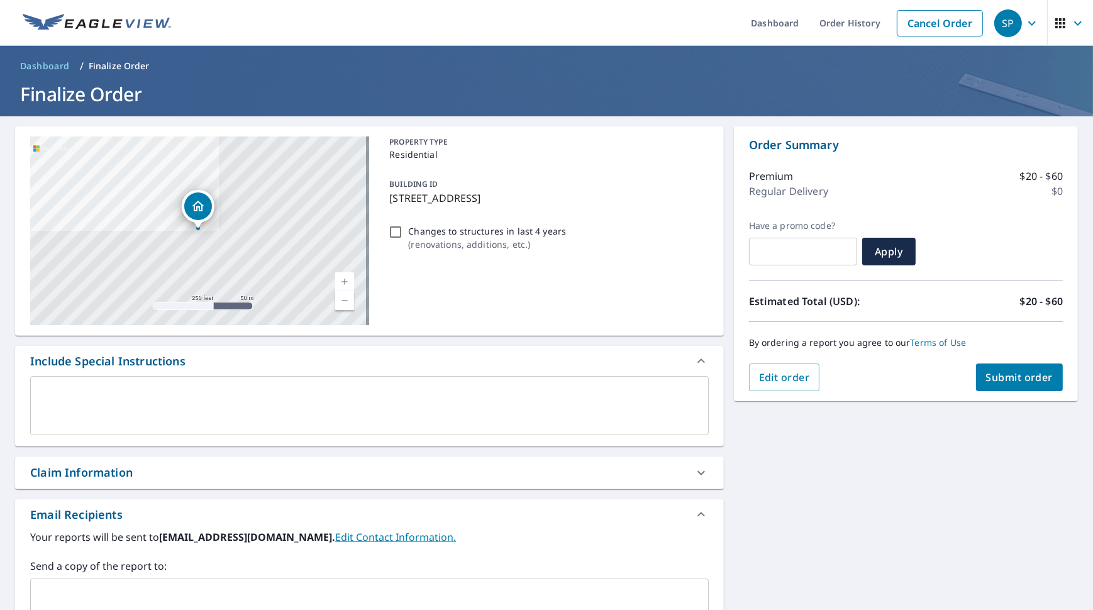
click at [170, 392] on textarea at bounding box center [369, 406] width 661 height 36
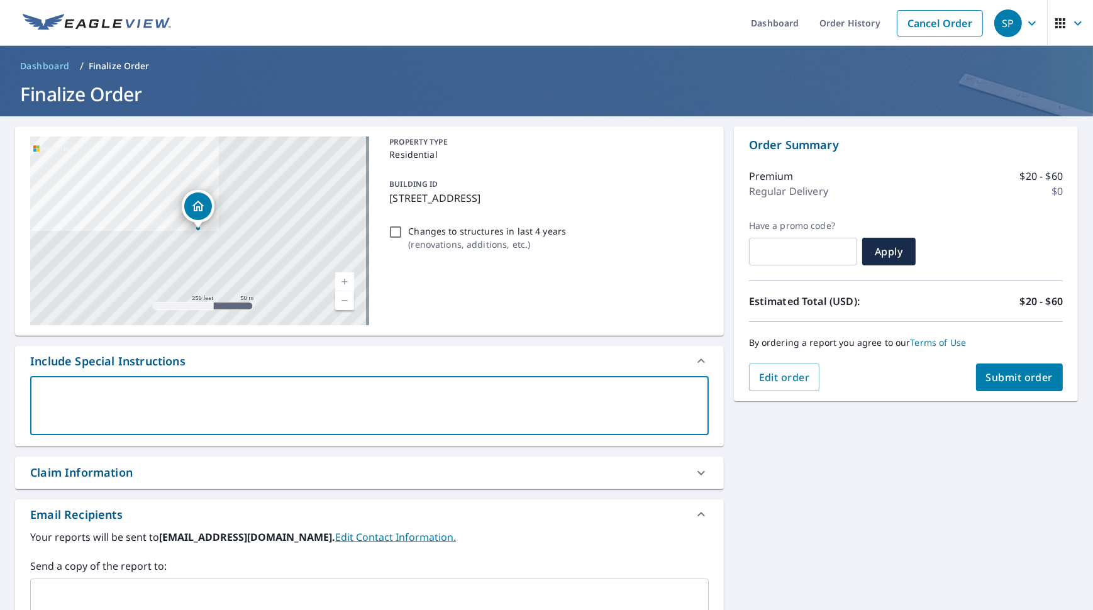
click at [126, 392] on textarea at bounding box center [369, 406] width 661 height 36
click at [130, 391] on textarea at bounding box center [369, 406] width 661 height 36
type textarea "P"
type textarea "x"
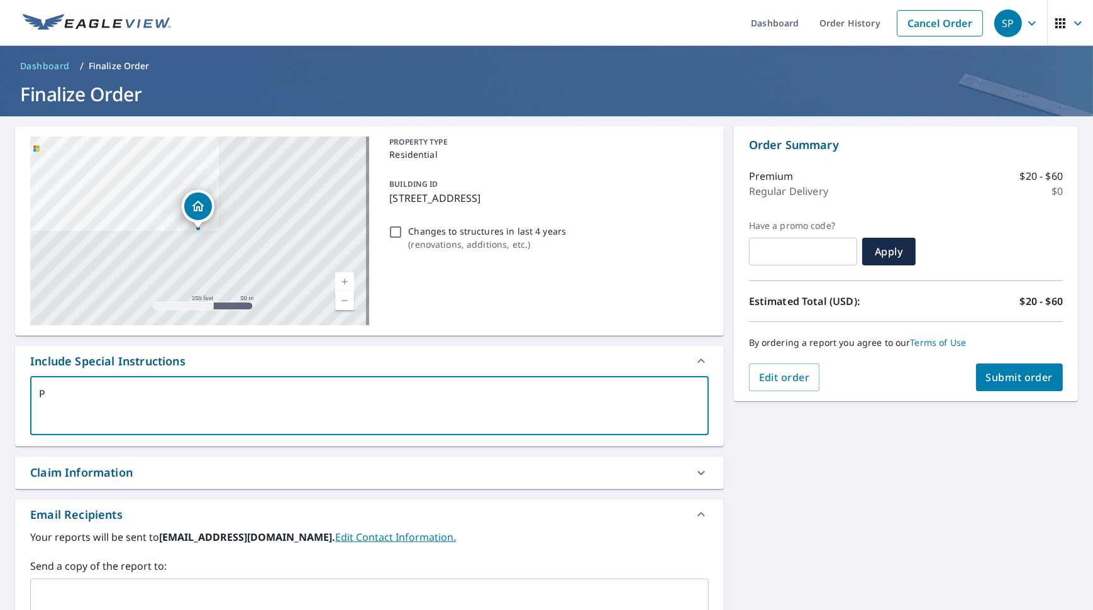
checkbox input "true"
type textarea "PL"
type textarea "x"
checkbox input "true"
type textarea "PLE"
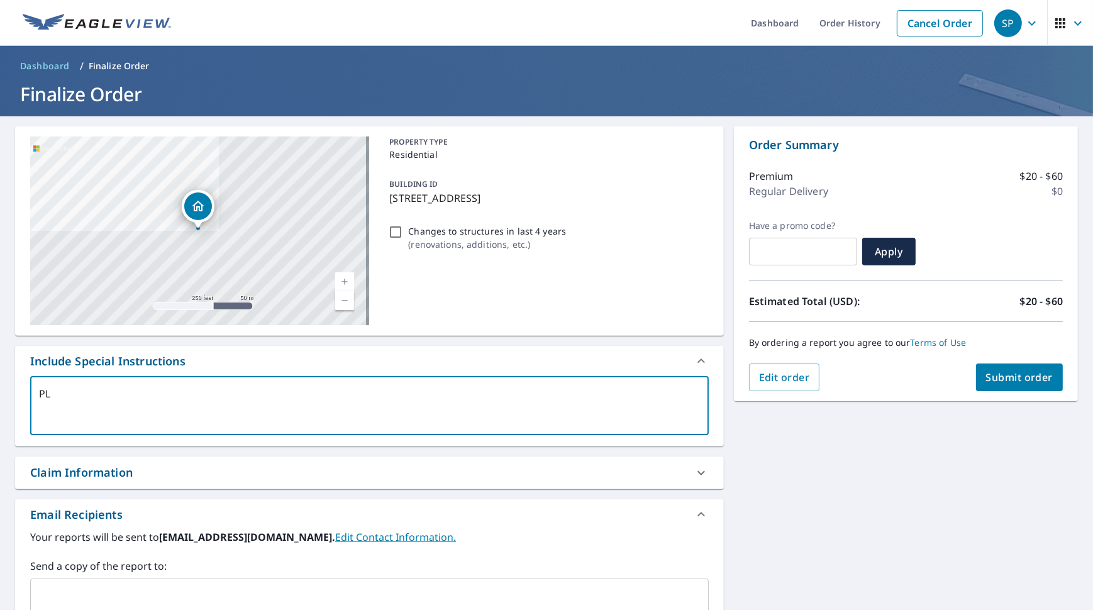
type textarea "x"
checkbox input "true"
type textarea "PLEA"
type textarea "x"
checkbox input "true"
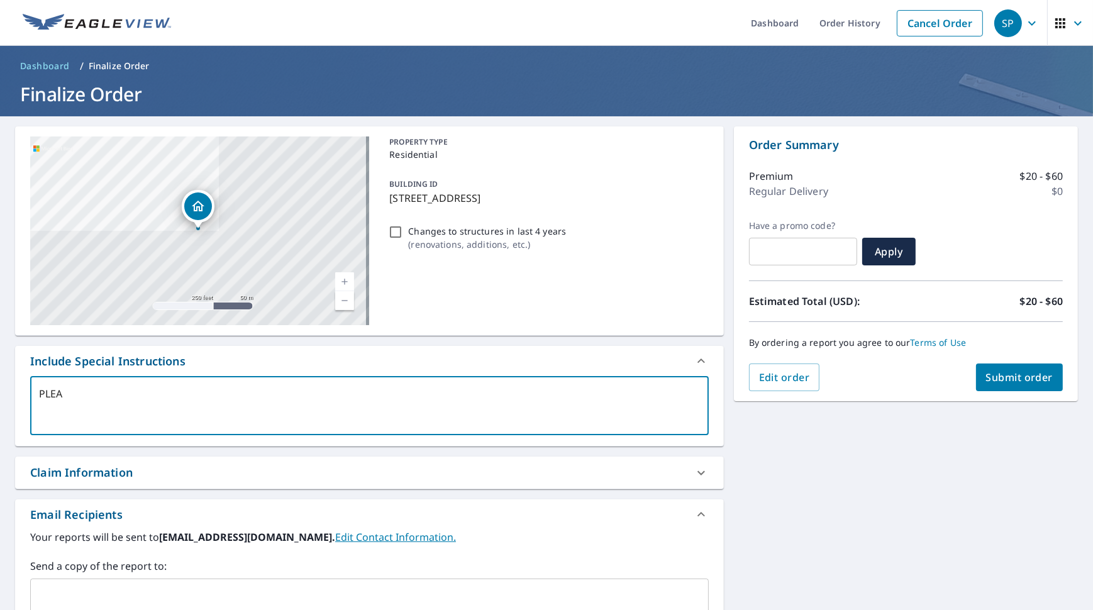
type textarea "PLEAS"
type textarea "x"
checkbox input "true"
type textarea "PLEASE"
type textarea "x"
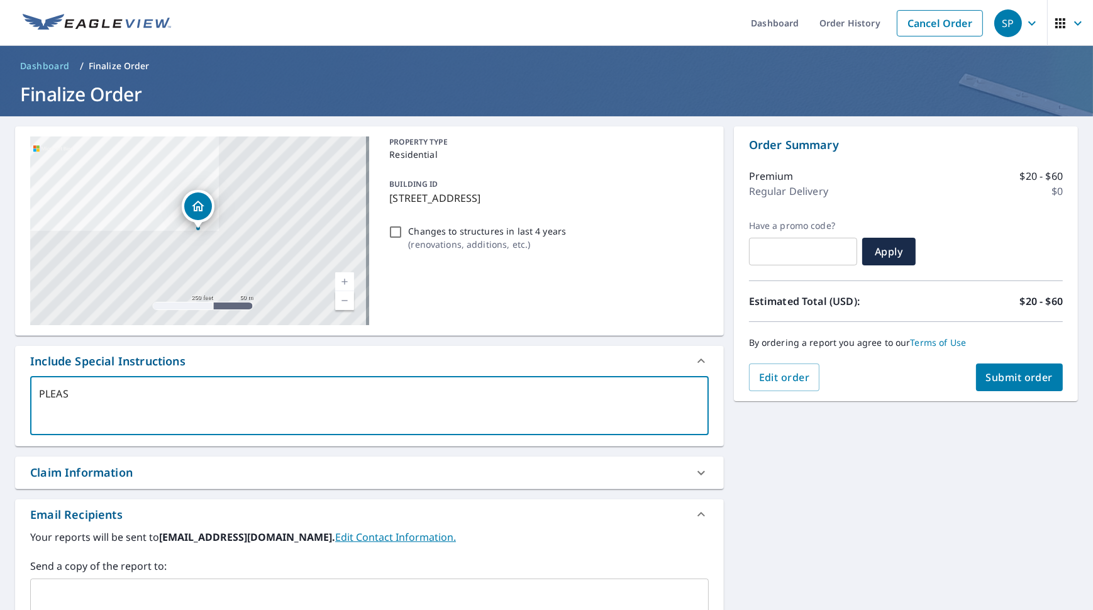
checkbox input "true"
type textarea "PLEASE"
type textarea "x"
checkbox input "true"
type textarea "PLEASE P"
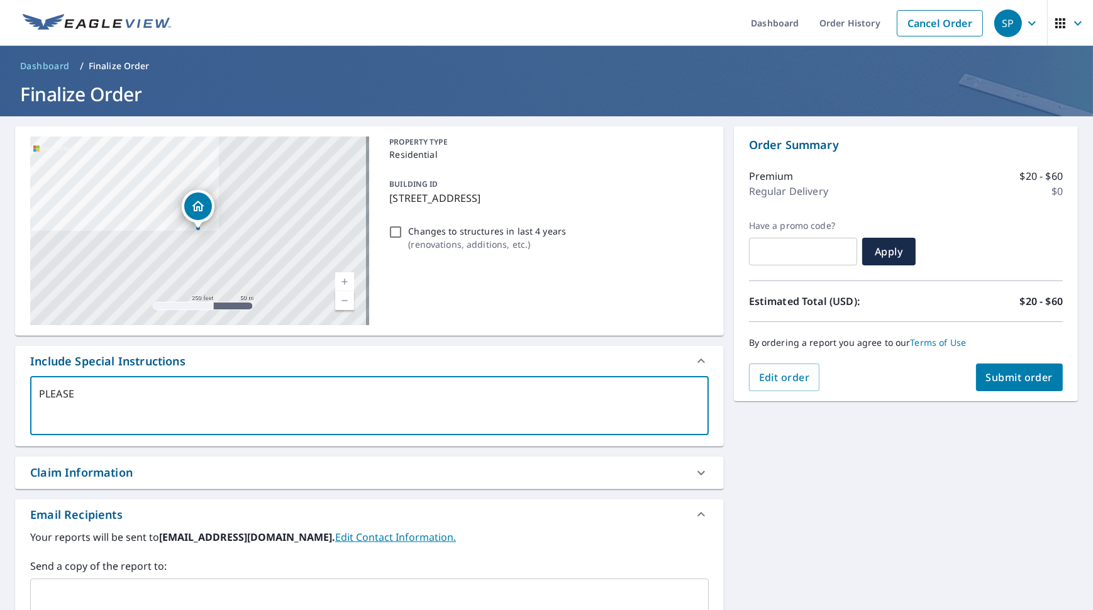
type textarea "x"
checkbox input "true"
type textarea "PLEASE PR"
type textarea "x"
checkbox input "true"
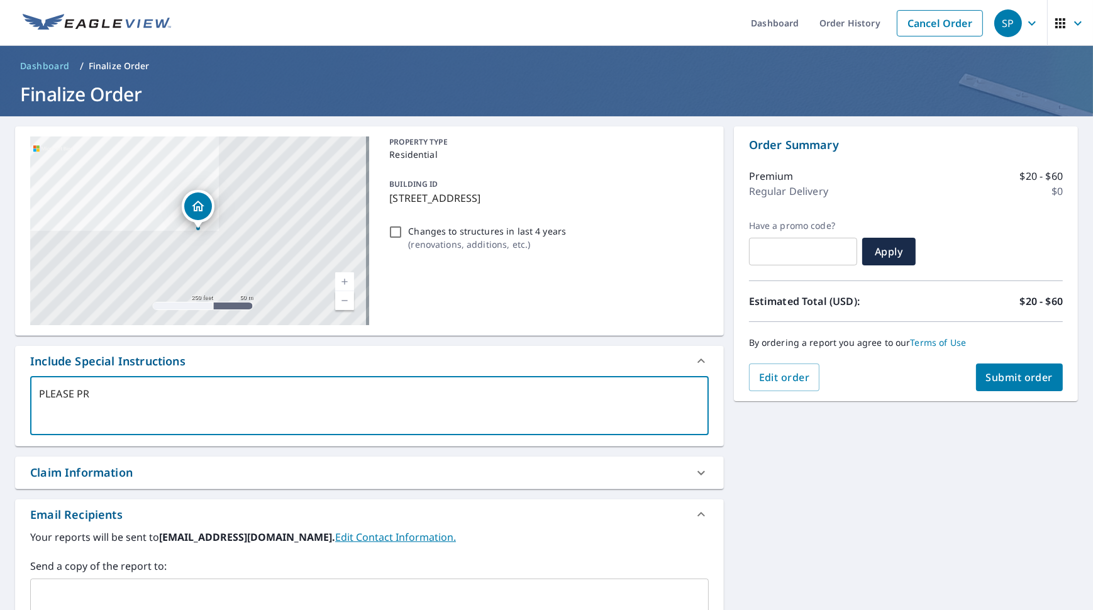
type textarea "PLEASE PRO"
type textarea "x"
checkbox input "true"
type textarea "PLEASE PROV"
type textarea "x"
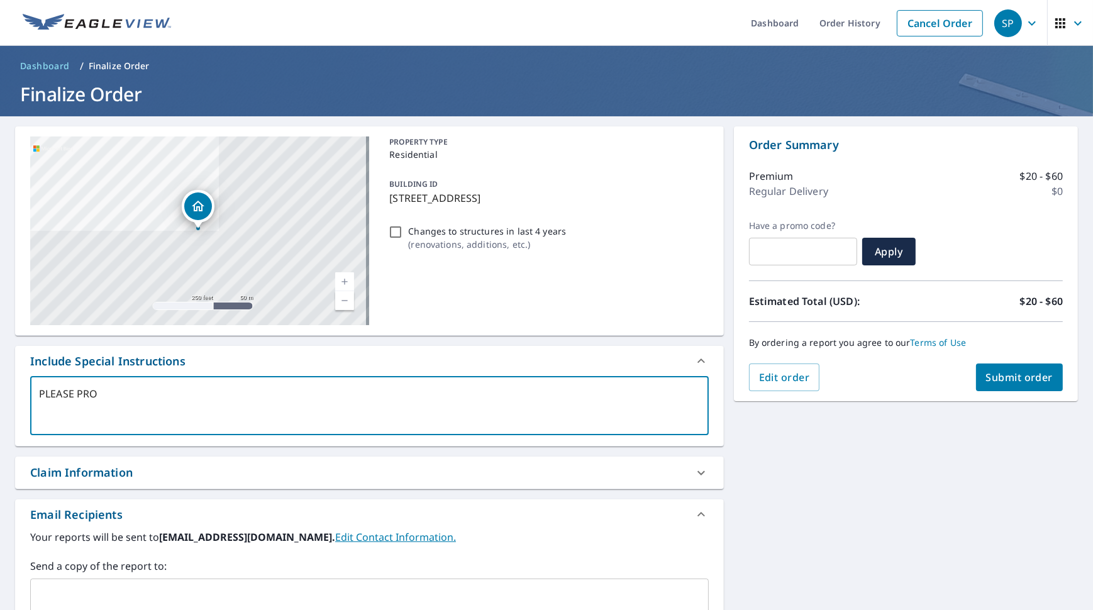
checkbox input "true"
type textarea "PLEASE PROVI"
type textarea "x"
checkbox input "true"
type textarea "PLEASE PROVID"
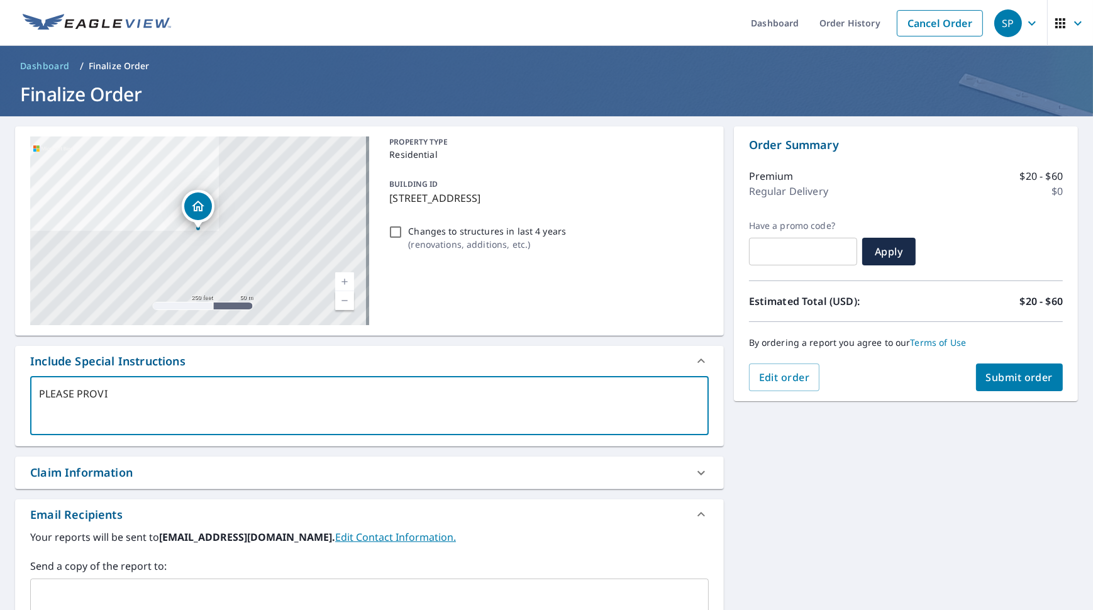
type textarea "x"
checkbox input "true"
type textarea "PLEASE PROVIDE"
type textarea "x"
checkbox input "true"
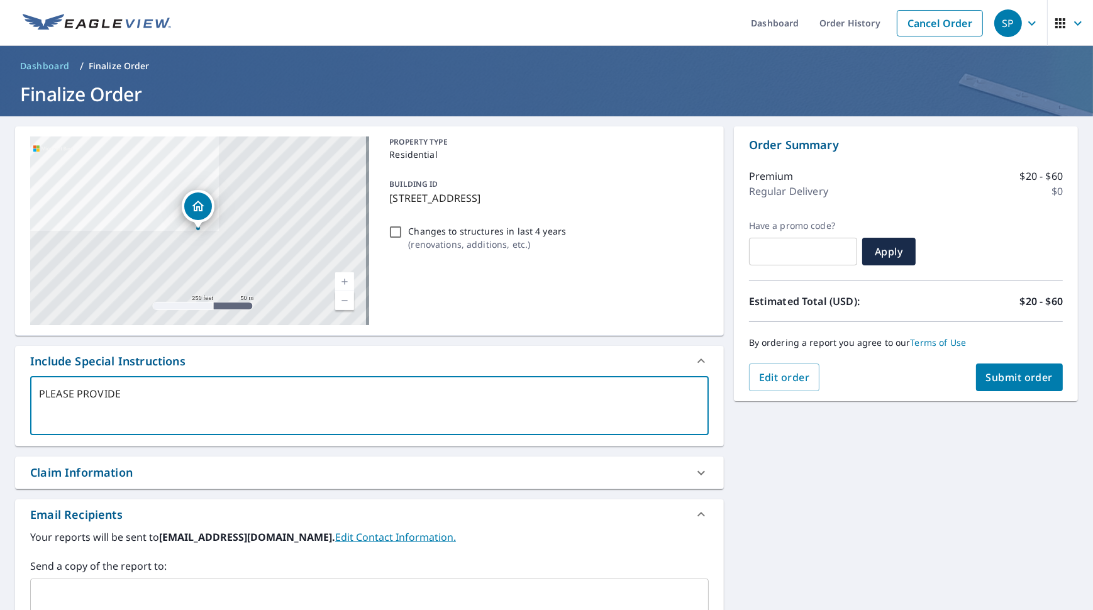
type textarea "PLEASE PROVIDE"
type textarea "x"
checkbox input "true"
type textarea "PLEASE PROVIDE S"
type textarea "x"
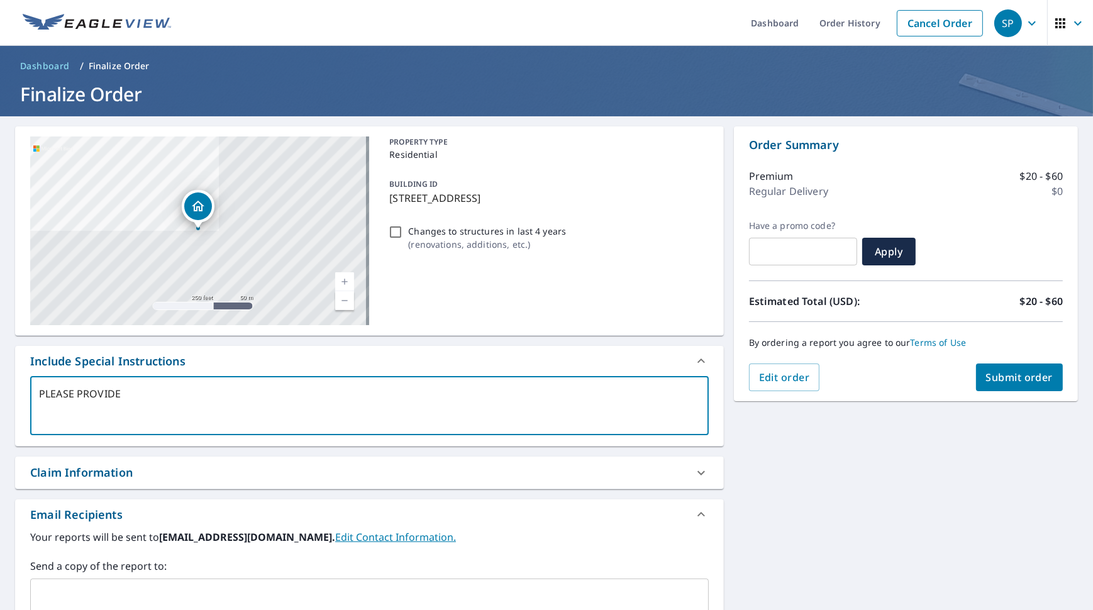
checkbox input "true"
type textarea "PLEASE PROVIDE SI"
type textarea "x"
checkbox input "true"
type textarea "PLEASE PROVIDE SIT"
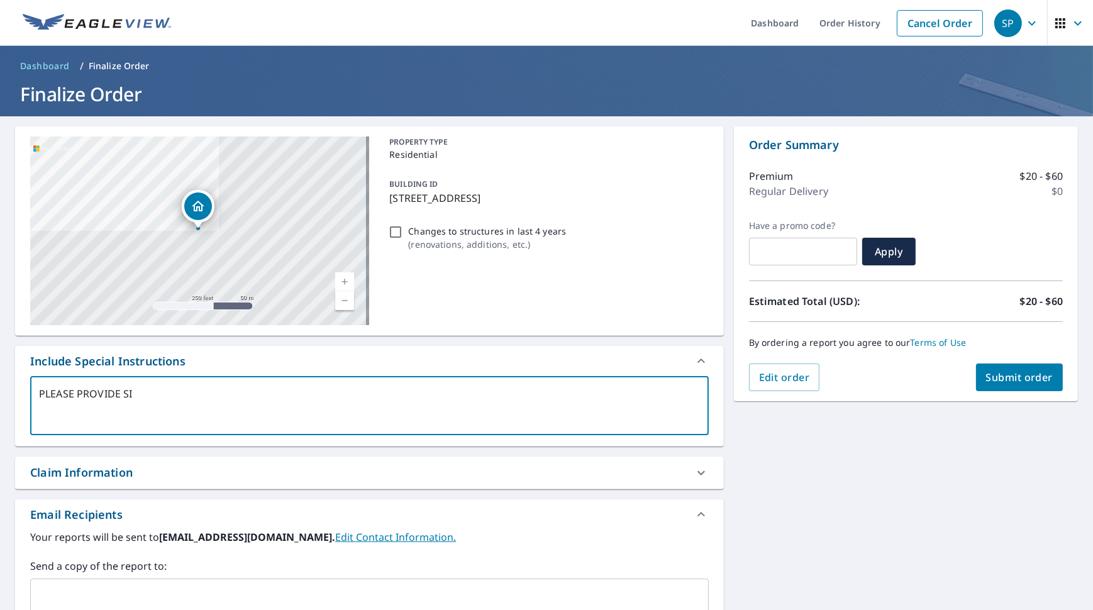
type textarea "x"
checkbox input "true"
type textarea "PLEASE PROVIDE SITE"
type textarea "x"
checkbox input "true"
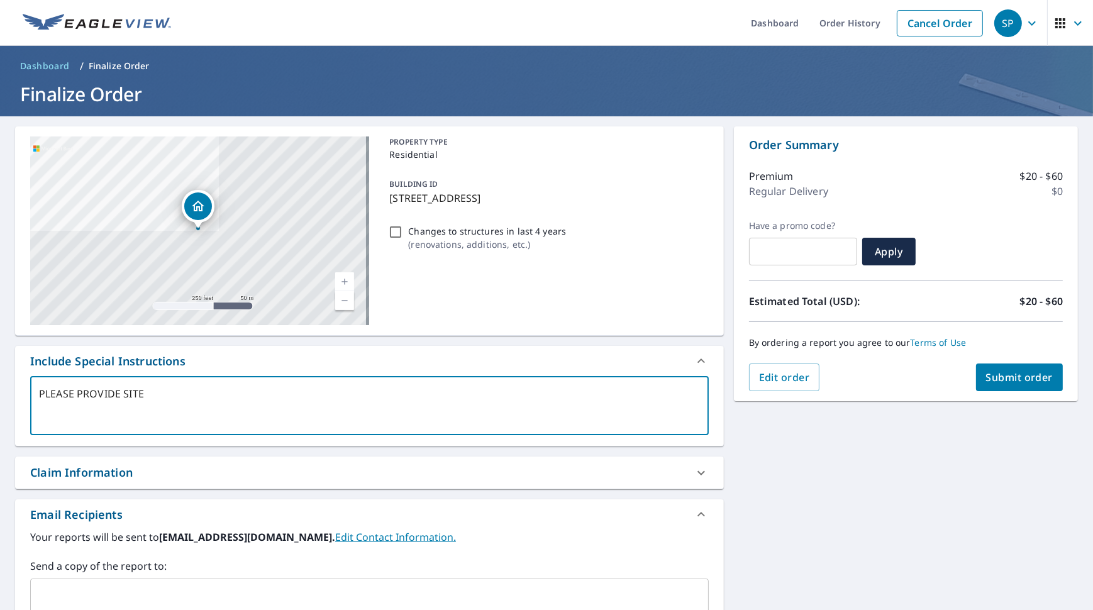
type textarea "PLEASE PROVIDE SITEM"
type textarea "x"
checkbox input "true"
type textarea "PLEASE PROVIDE SITEMA"
type textarea "x"
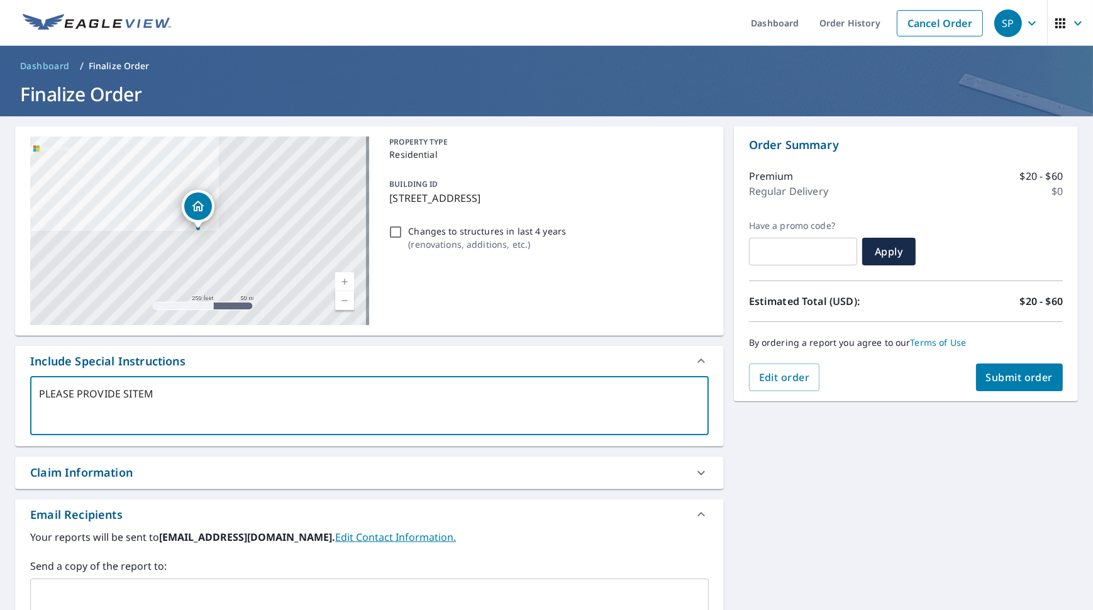
checkbox input "true"
type textarea "PLEASE PROVIDE SITEMAP"
type textarea "x"
checkbox input "true"
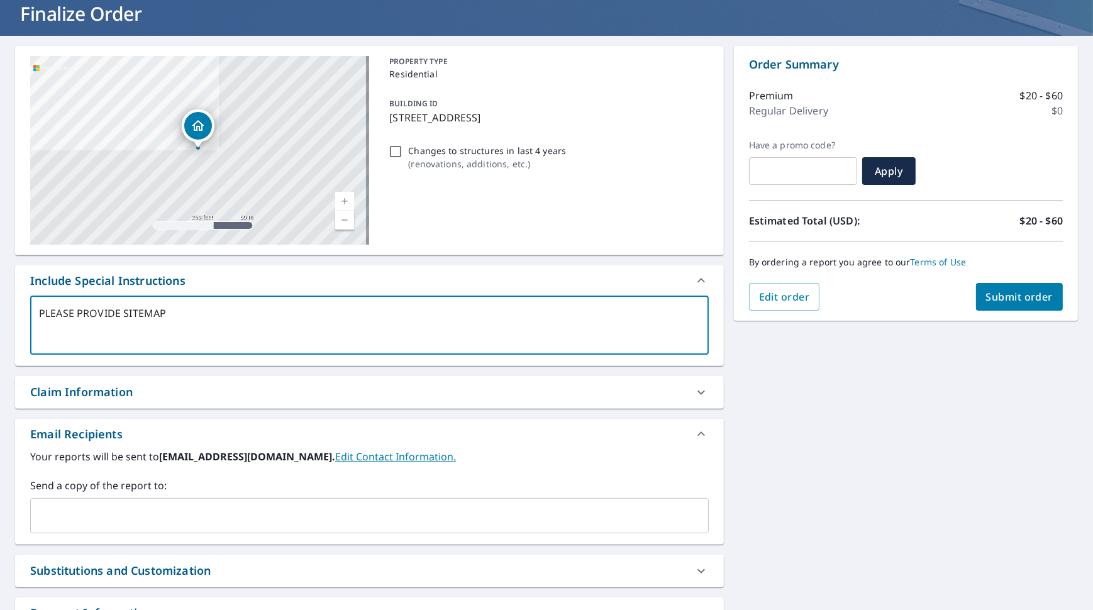
scroll to position [189, 0]
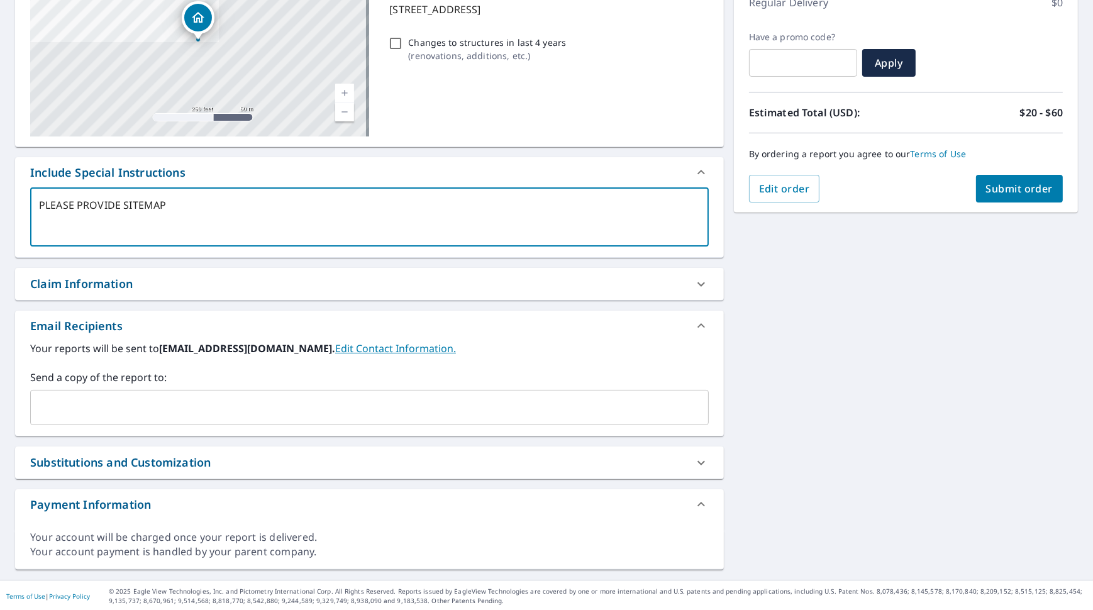
type textarea "PLEASE PROVIDE SITEMAP"
type textarea "x"
click at [130, 406] on input "text" at bounding box center [360, 408] width 648 height 24
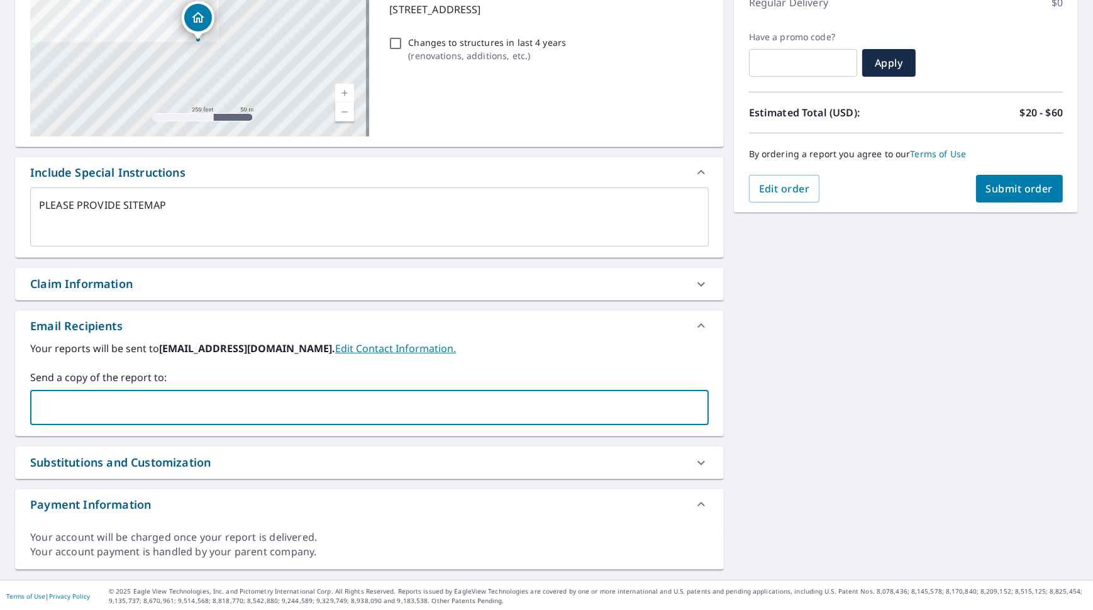
click at [180, 400] on input "text" at bounding box center [360, 408] width 648 height 24
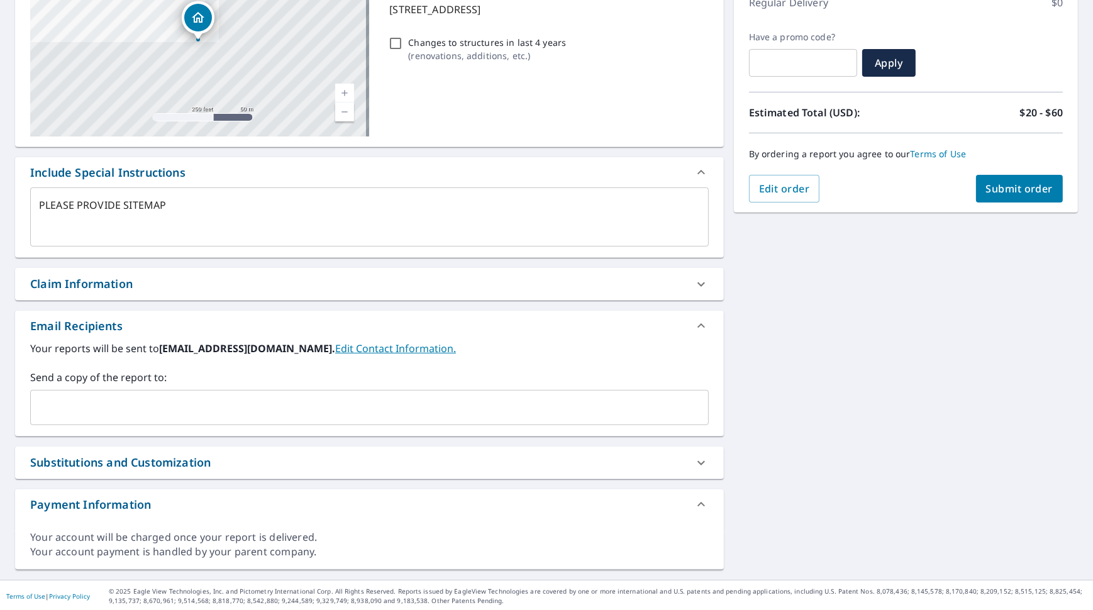
click at [85, 407] on input "text" at bounding box center [360, 408] width 648 height 24
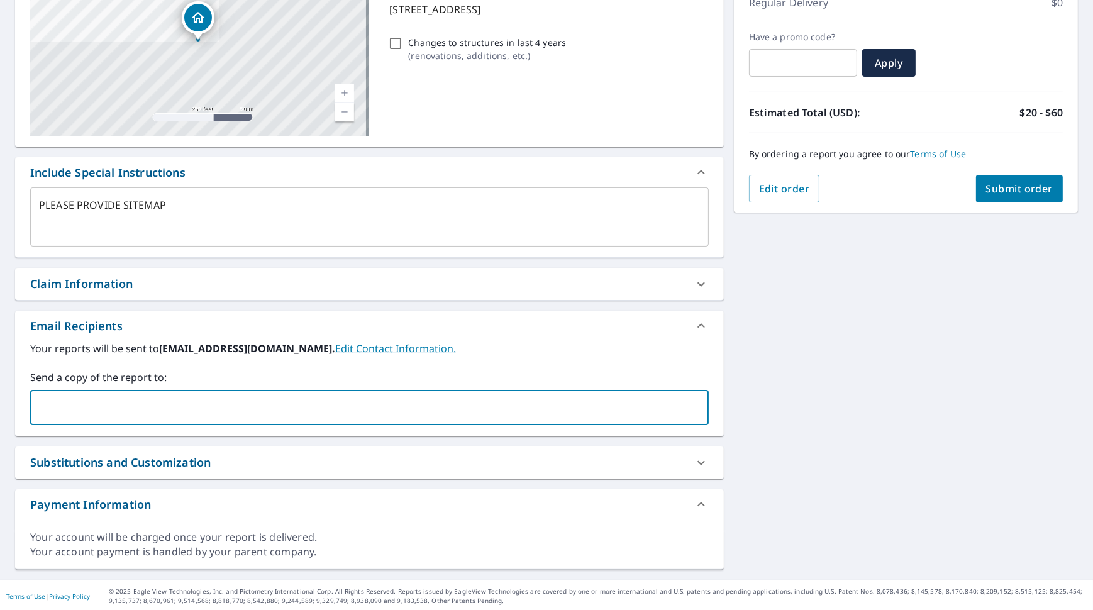
paste input "katherine@greencityroof.com"
type input "katherine@greencityroof.com"
type textarea "x"
checkbox input "true"
type input "N"
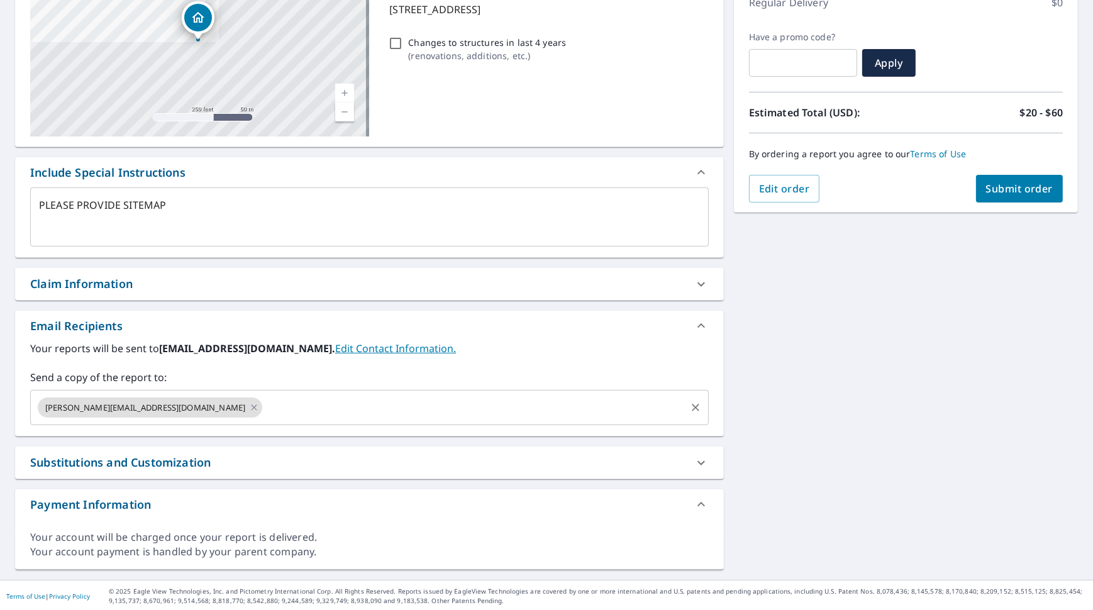
click at [264, 413] on input "text" at bounding box center [474, 408] width 420 height 24
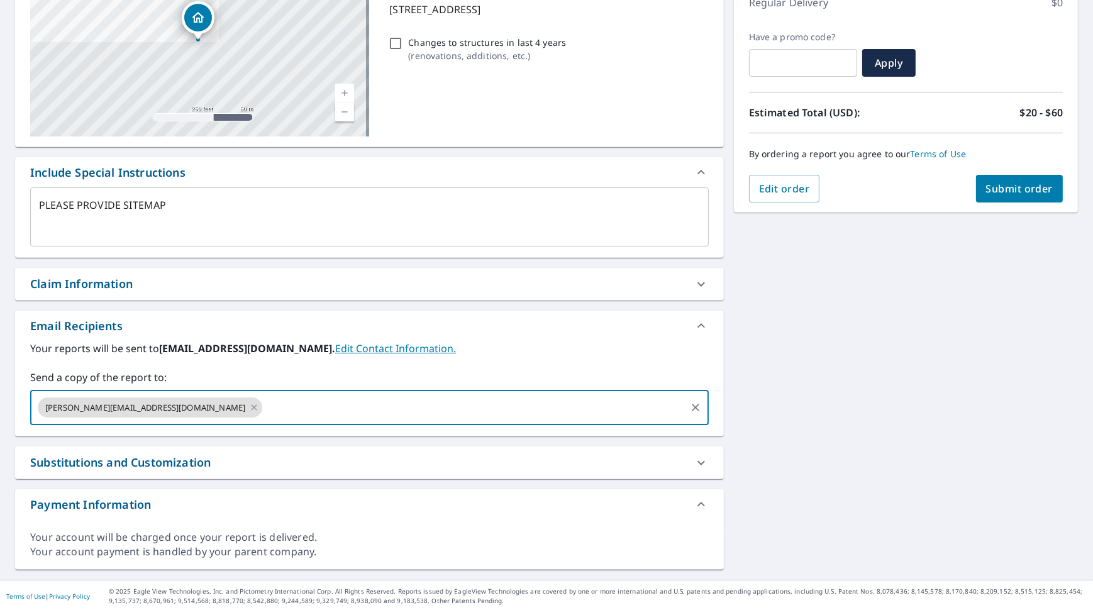
paste input "nwoolley@convoy-supply.com"
type input "nwoolley@convoy-supply.com"
type textarea "x"
checkbox input "true"
click at [799, 367] on div "4710 212th St SW Mountlake Terrace, WA 98043 Aerial Road A standard road map Ae…" at bounding box center [546, 254] width 1093 height 652
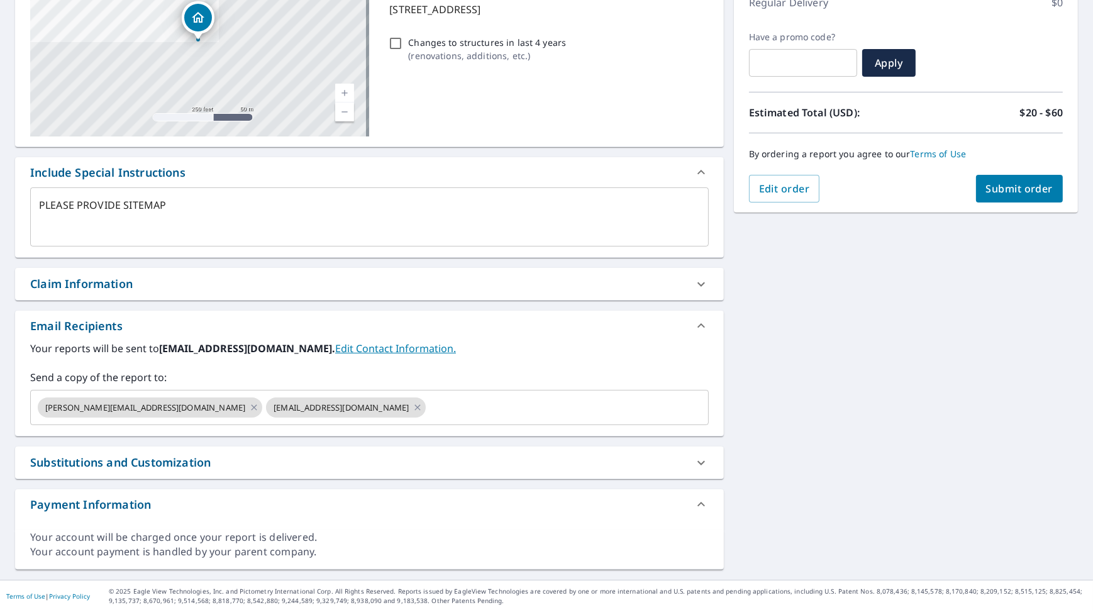
click at [694, 464] on icon at bounding box center [701, 462] width 15 height 15
type textarea "x"
checkbox input "true"
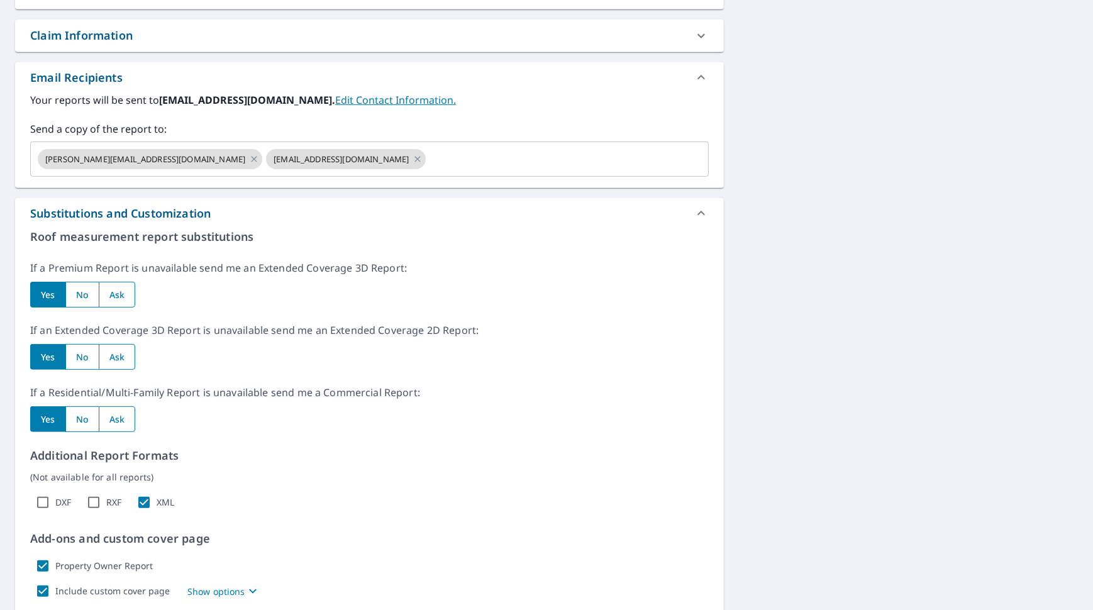
scroll to position [440, 0]
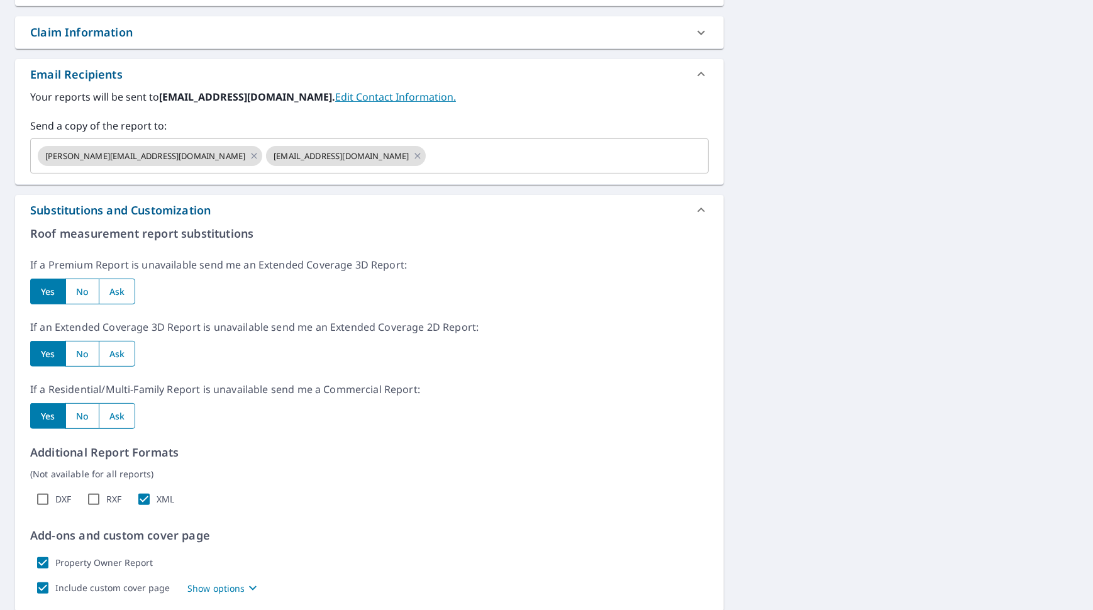
click at [118, 412] on input "radio" at bounding box center [117, 416] width 37 height 26
radio input "true"
type textarea "x"
checkbox input "true"
click at [53, 412] on input "radio" at bounding box center [47, 416] width 35 height 26
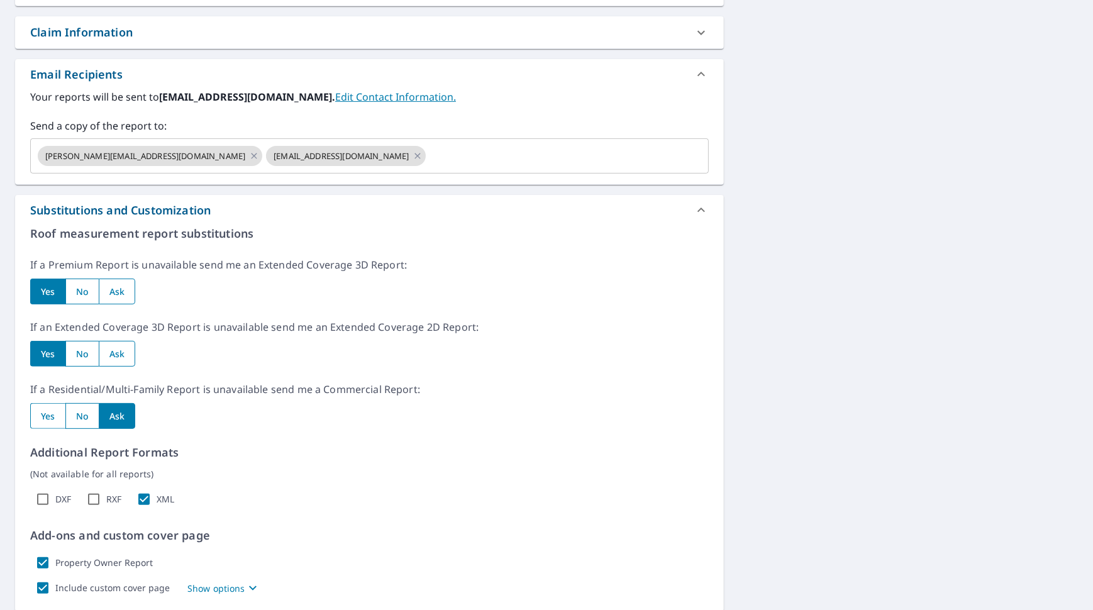
radio input "true"
type textarea "x"
checkbox input "true"
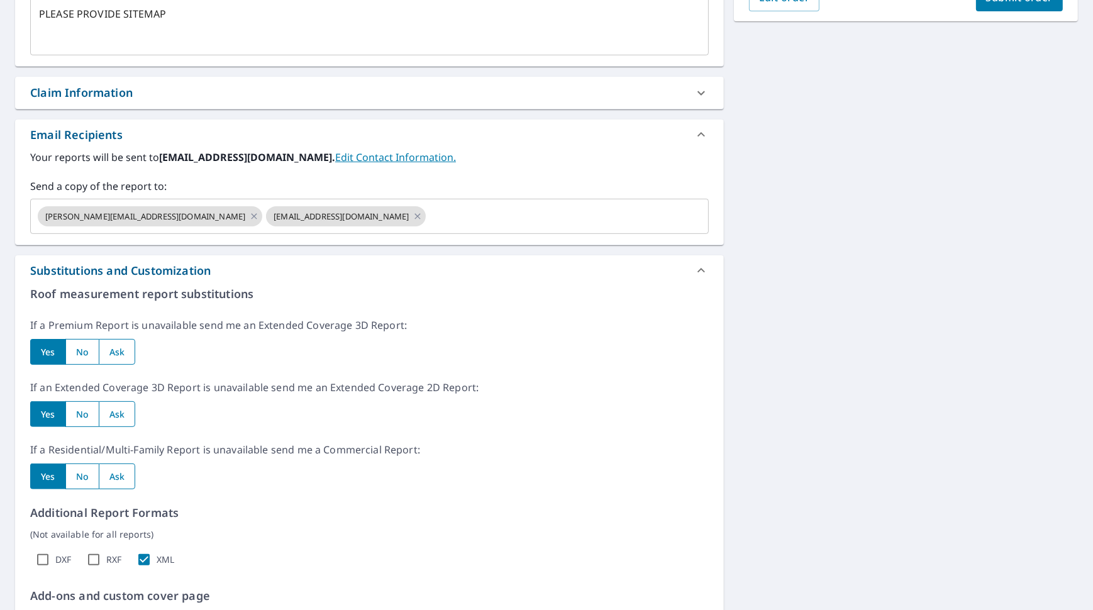
scroll to position [0, 0]
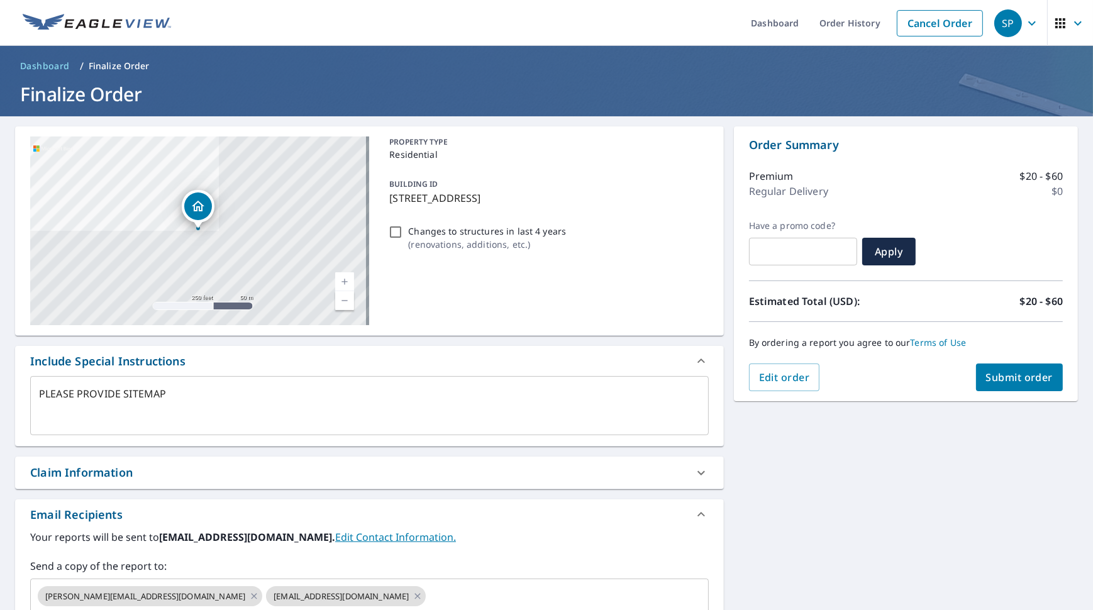
click at [1006, 376] on span "Submit order" at bounding box center [1019, 377] width 67 height 14
type textarea "x"
checkbox input "true"
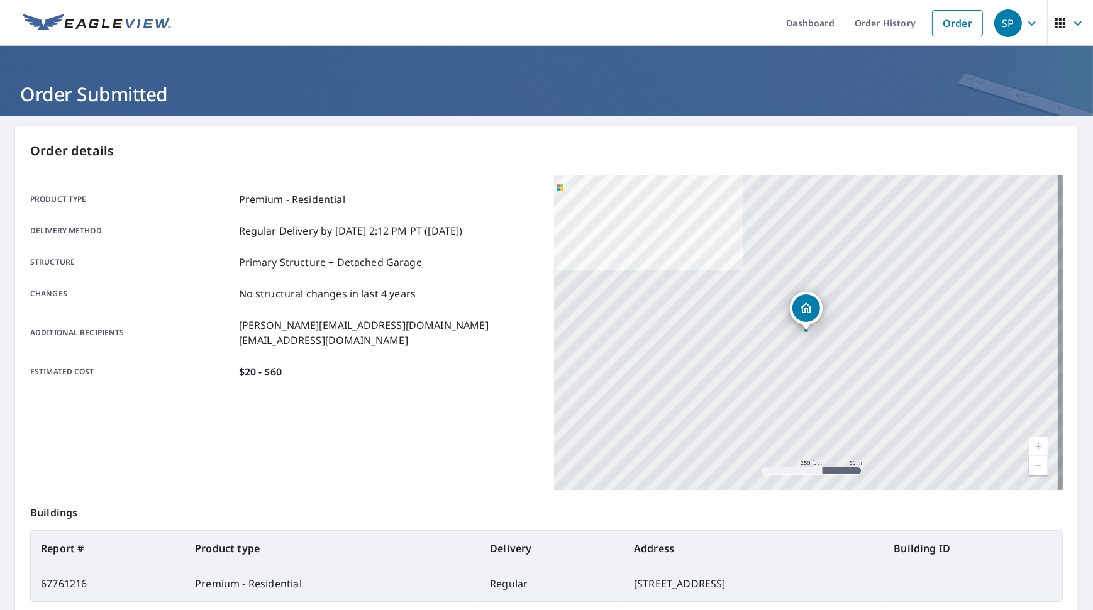
click at [1072, 123] on main "Order details Product type Premium - Residential Delivery method Regular Delive…" at bounding box center [546, 412] width 1093 height 592
